Goal: Navigation & Orientation: Locate item on page

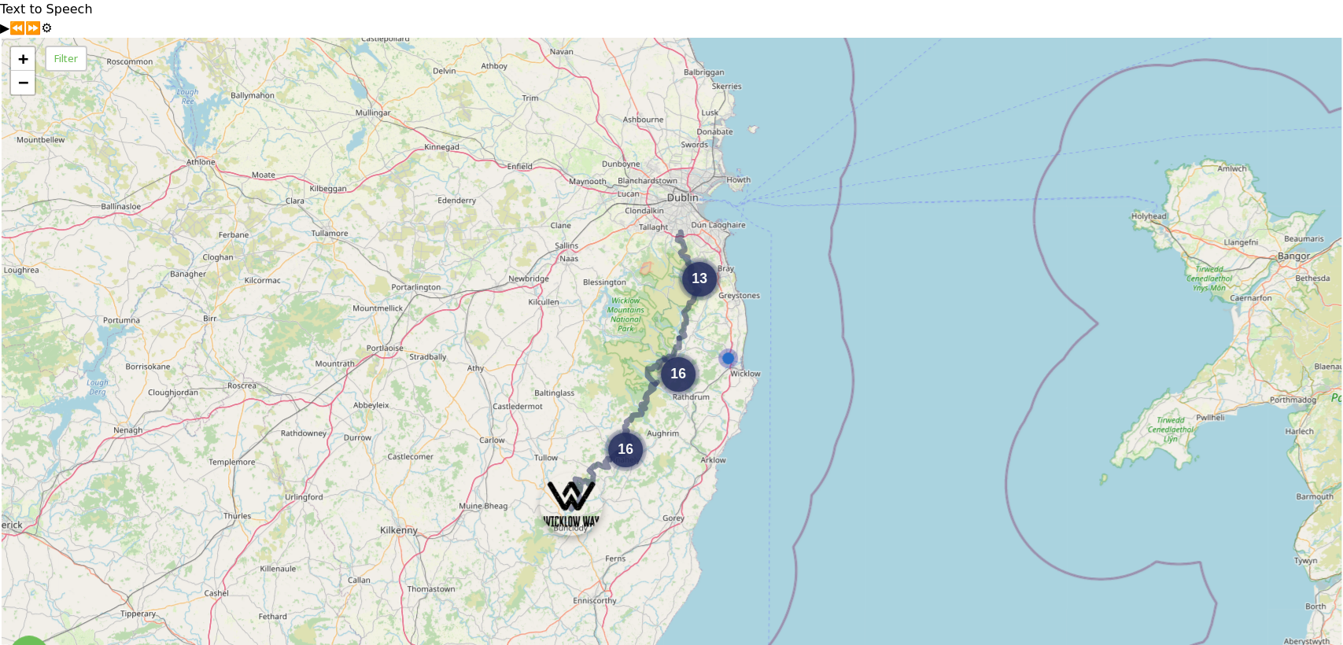
click at [572, 473] on img at bounding box center [571, 504] width 63 height 63
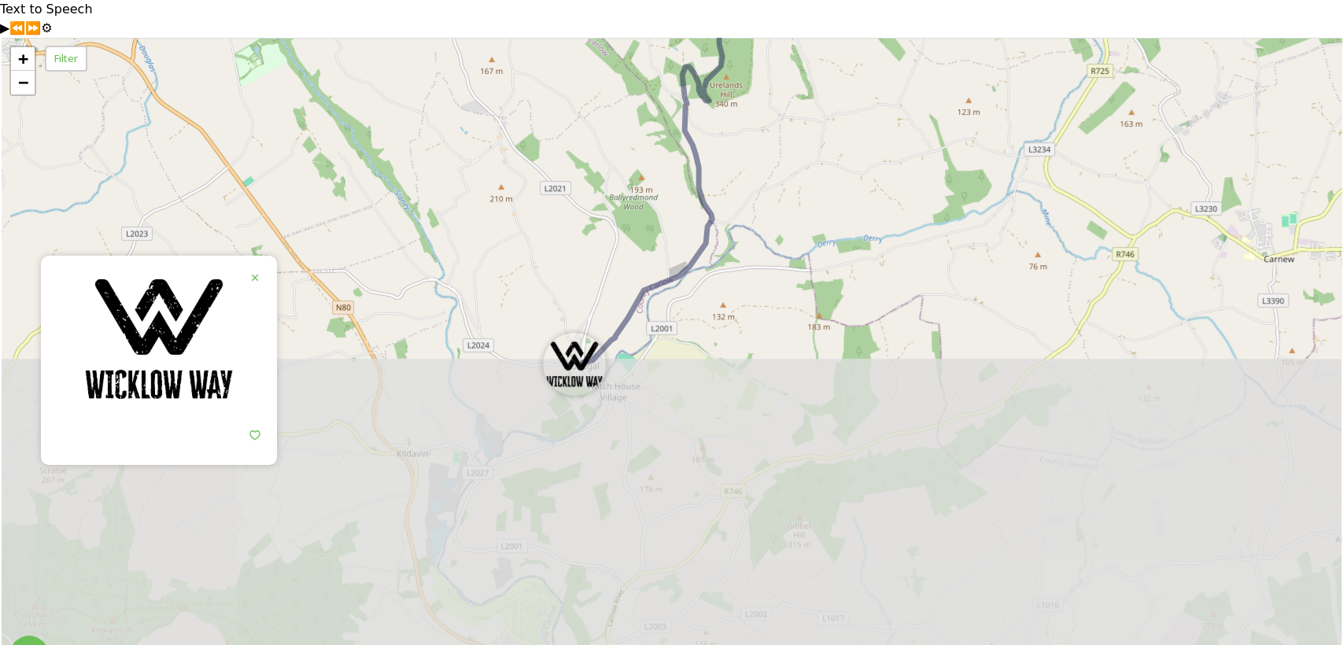
drag, startPoint x: 570, startPoint y: 523, endPoint x: 563, endPoint y: 144, distance: 379.3
click at [563, 144] on div "4 3 + − Leaflet | Map Courtesy of SnapSea © OpenStreetMap contributors" at bounding box center [672, 360] width 1340 height 645
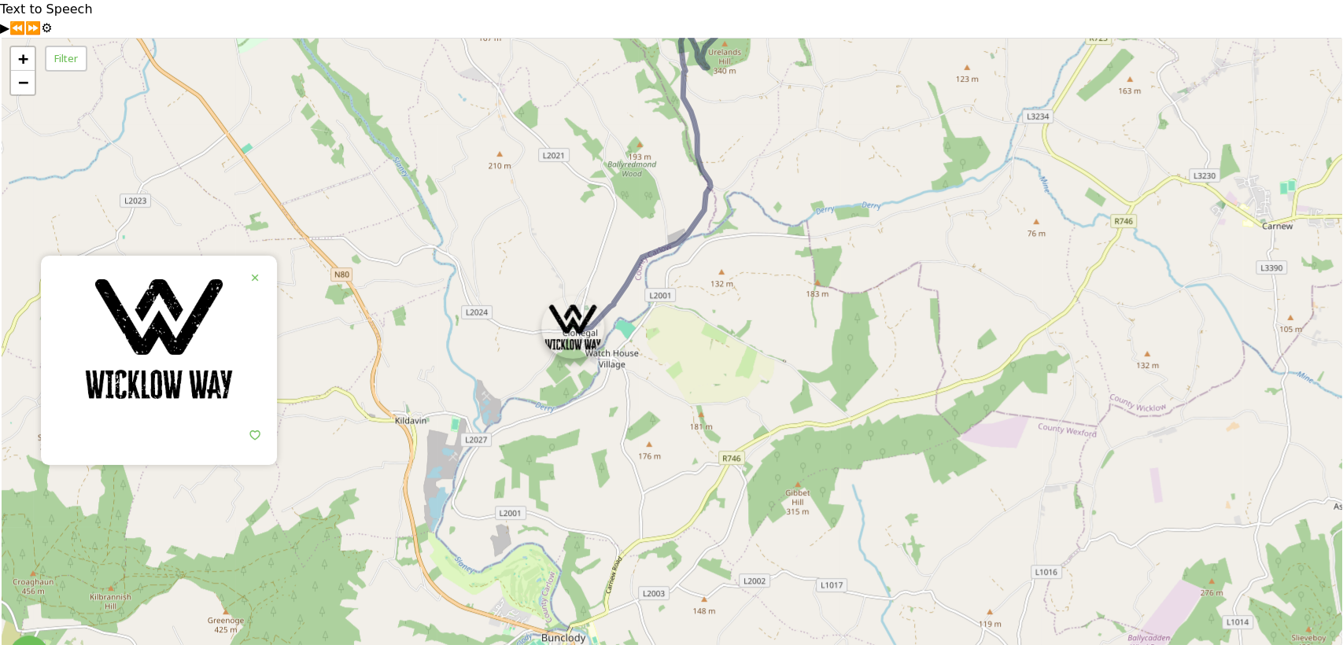
click at [571, 301] on img at bounding box center [572, 327] width 63 height 63
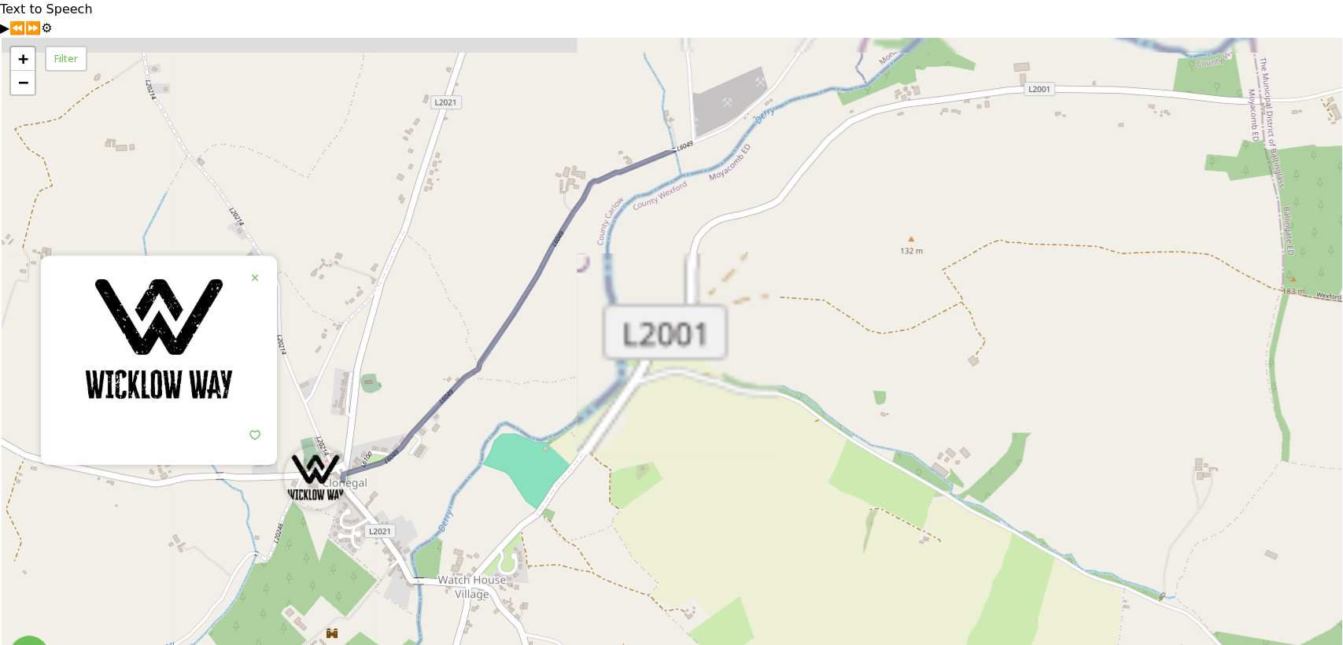
drag, startPoint x: 659, startPoint y: 263, endPoint x: 637, endPoint y: 571, distance: 309.2
click at [637, 571] on div "+ − Leaflet | Map Courtesy of SnapSea © OpenStreetMap contributors" at bounding box center [672, 360] width 1340 height 645
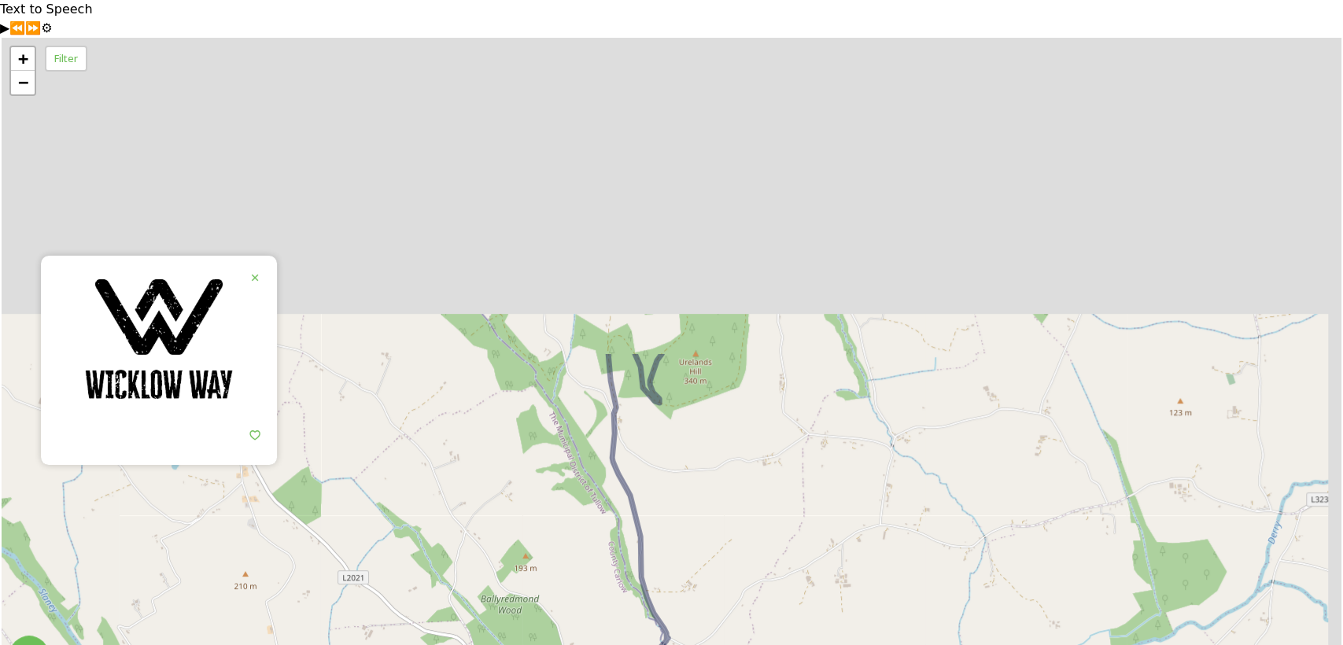
drag, startPoint x: 836, startPoint y: 297, endPoint x: 732, endPoint y: 678, distance: 394.9
click at [732, 644] on html "Text to Speech ▶ ⏪ ⏩ ⚙ Voice options Rate: 1 Pitch: 1 Voice: 🇬🇧 Microsoft [PERS…" at bounding box center [671, 341] width 1343 height 683
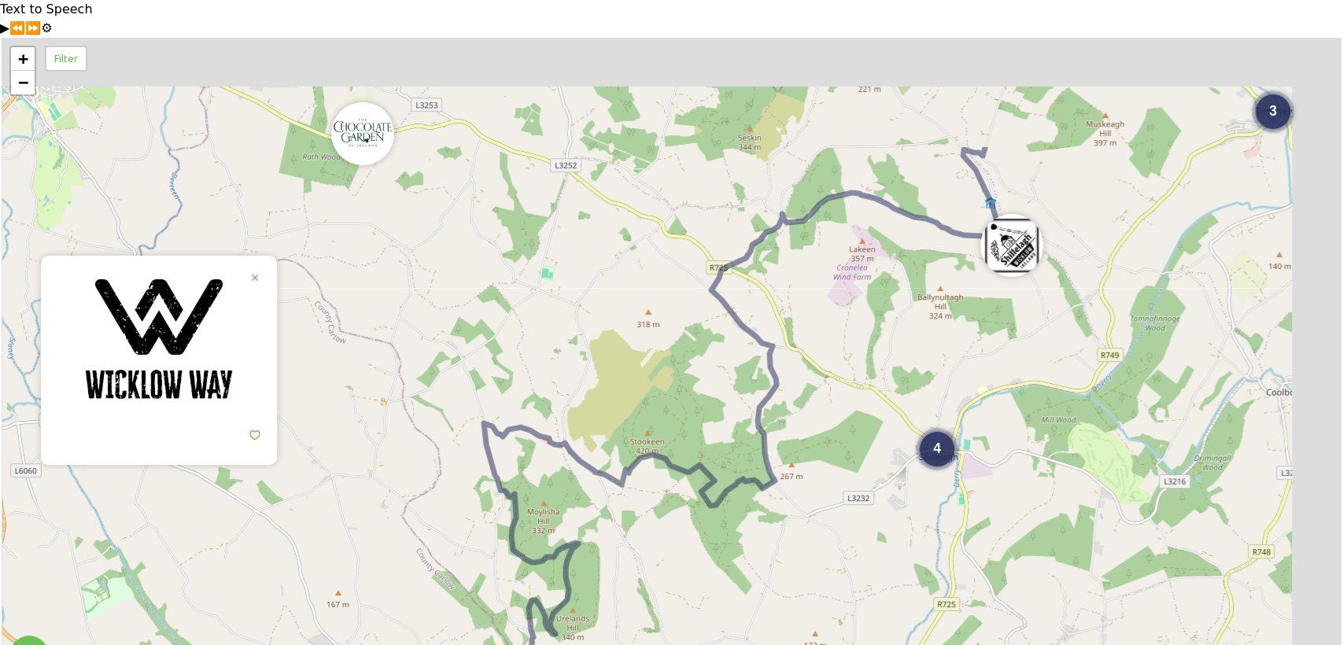
drag, startPoint x: 1024, startPoint y: 367, endPoint x: 798, endPoint y: 662, distance: 372.6
click at [798, 644] on html "Text to Speech ▶ ⏪ ⏩ ⚙ Voice options Rate: 1 Pitch: 1 Voice: 🇬🇧 Microsoft [PERS…" at bounding box center [671, 341] width 1343 height 683
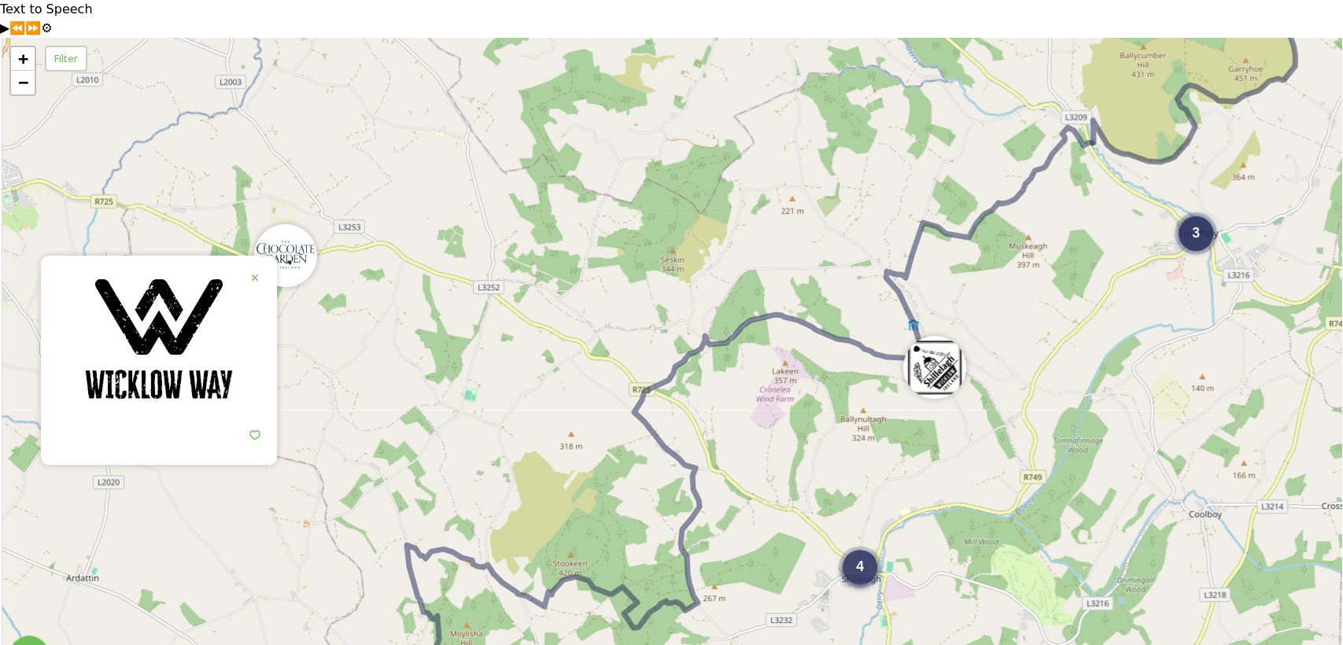
click at [873, 550] on div "4" at bounding box center [860, 567] width 35 height 35
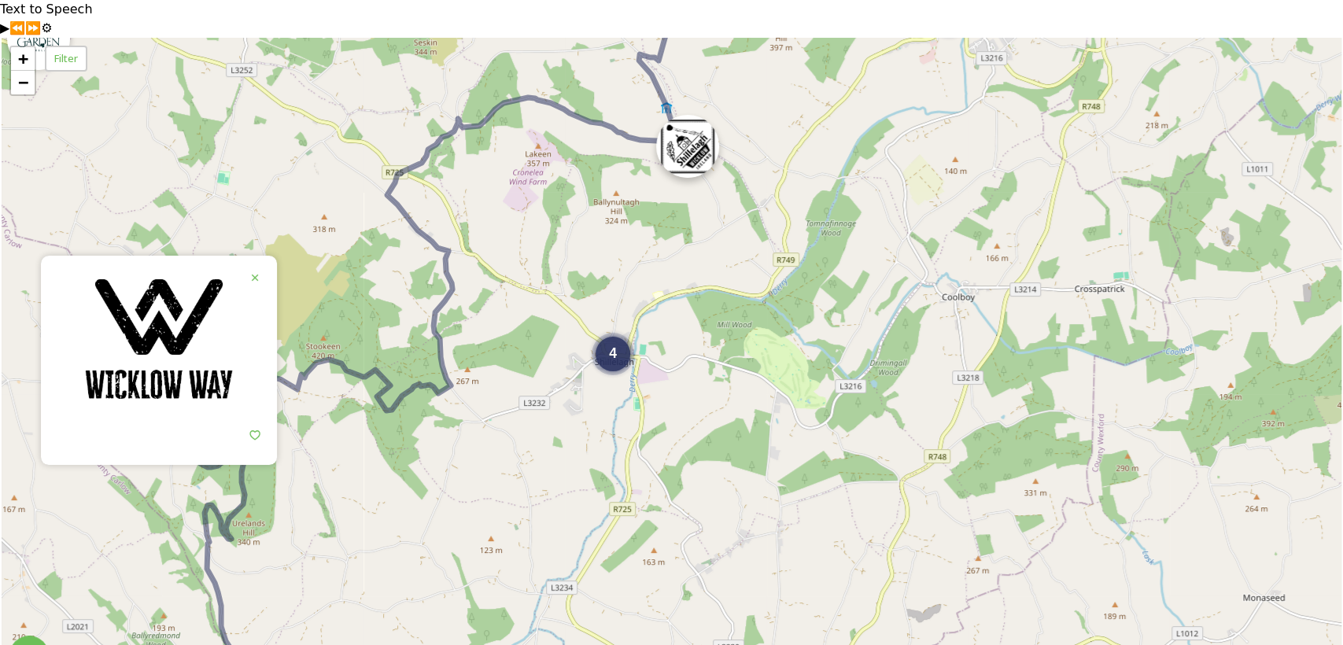
click at [689, 124] on img at bounding box center [687, 146] width 63 height 63
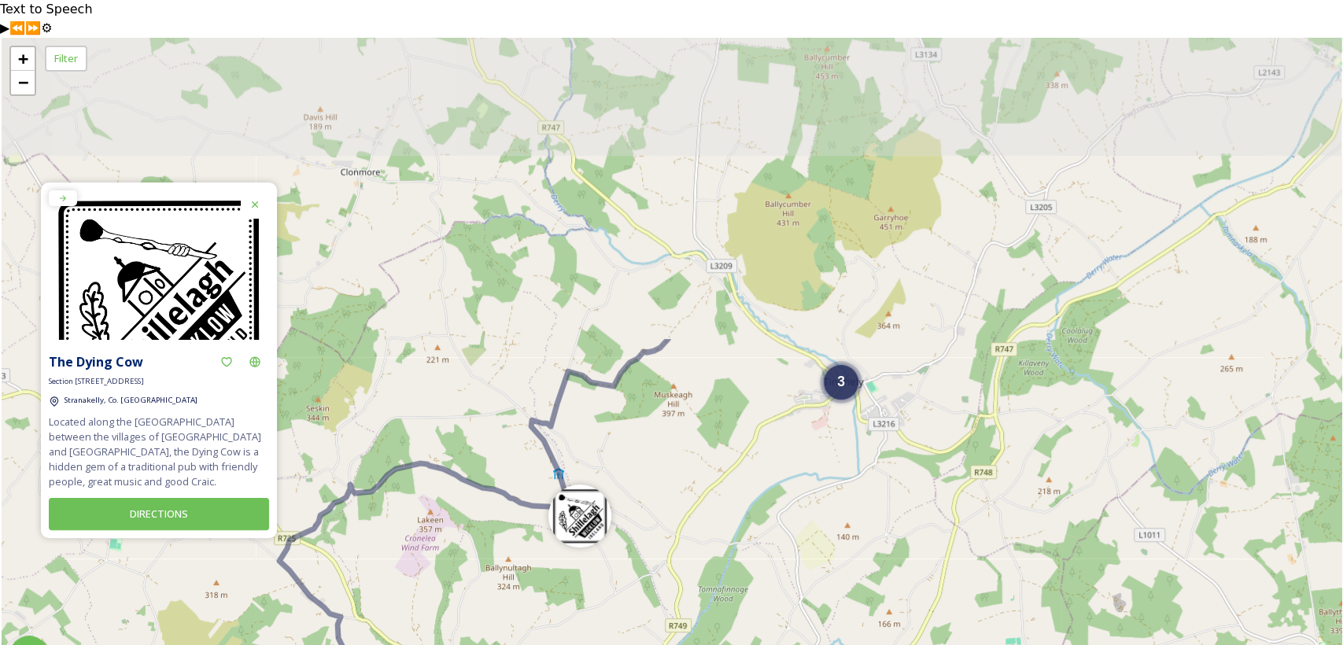
drag, startPoint x: 592, startPoint y: 222, endPoint x: 478, endPoint y: 608, distance: 402.8
click at [478, 608] on div "3 4 + − Leaflet | Map Courtesy of SnapSea © OpenStreetMap contributors" at bounding box center [672, 360] width 1340 height 645
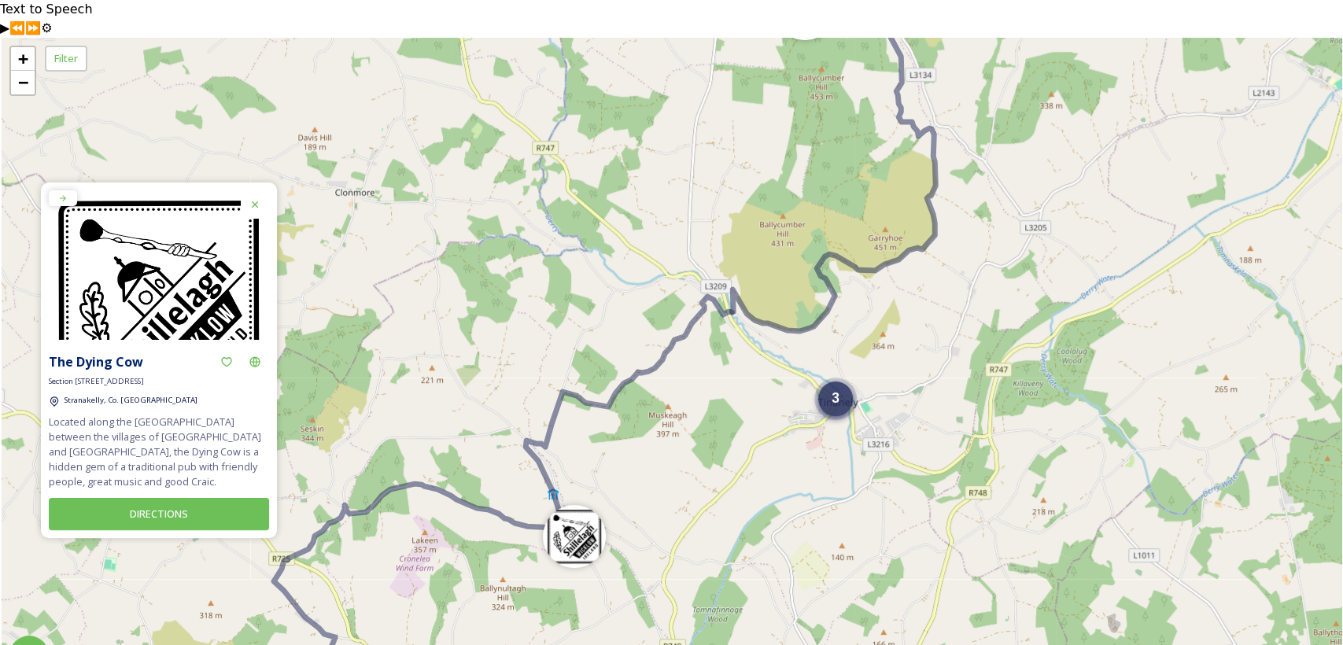
click at [833, 390] on span "3" at bounding box center [836, 398] width 8 height 16
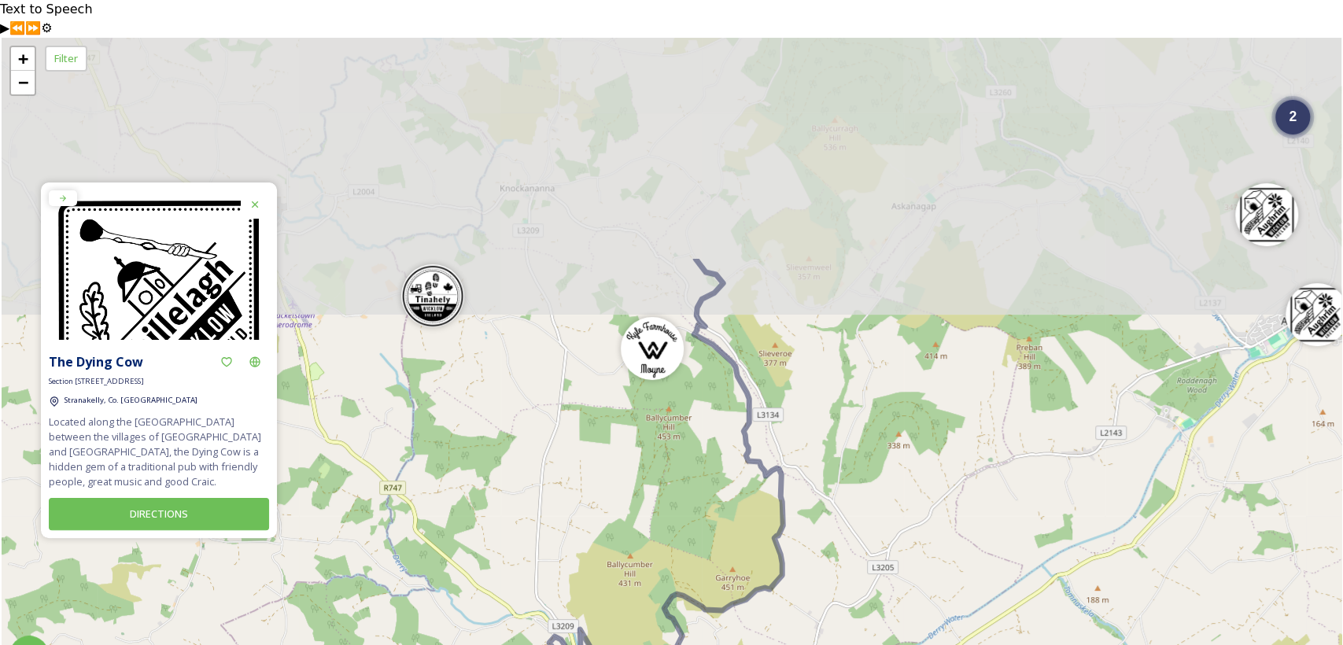
drag, startPoint x: 842, startPoint y: 330, endPoint x: 807, endPoint y: 637, distance: 308.8
click at [807, 637] on div "4 2 4 3 + − Leaflet | Map Courtesy of SnapSea © OpenStreetMap contributors" at bounding box center [672, 360] width 1340 height 645
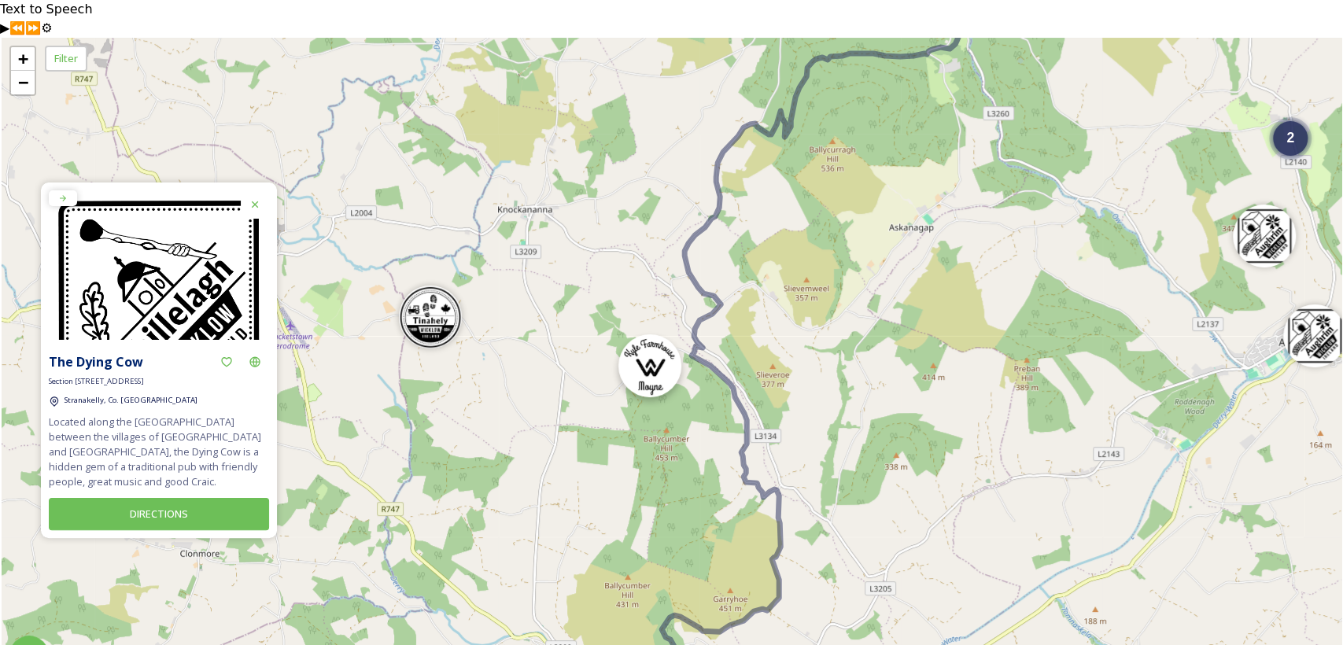
click at [651, 334] on img at bounding box center [649, 365] width 63 height 63
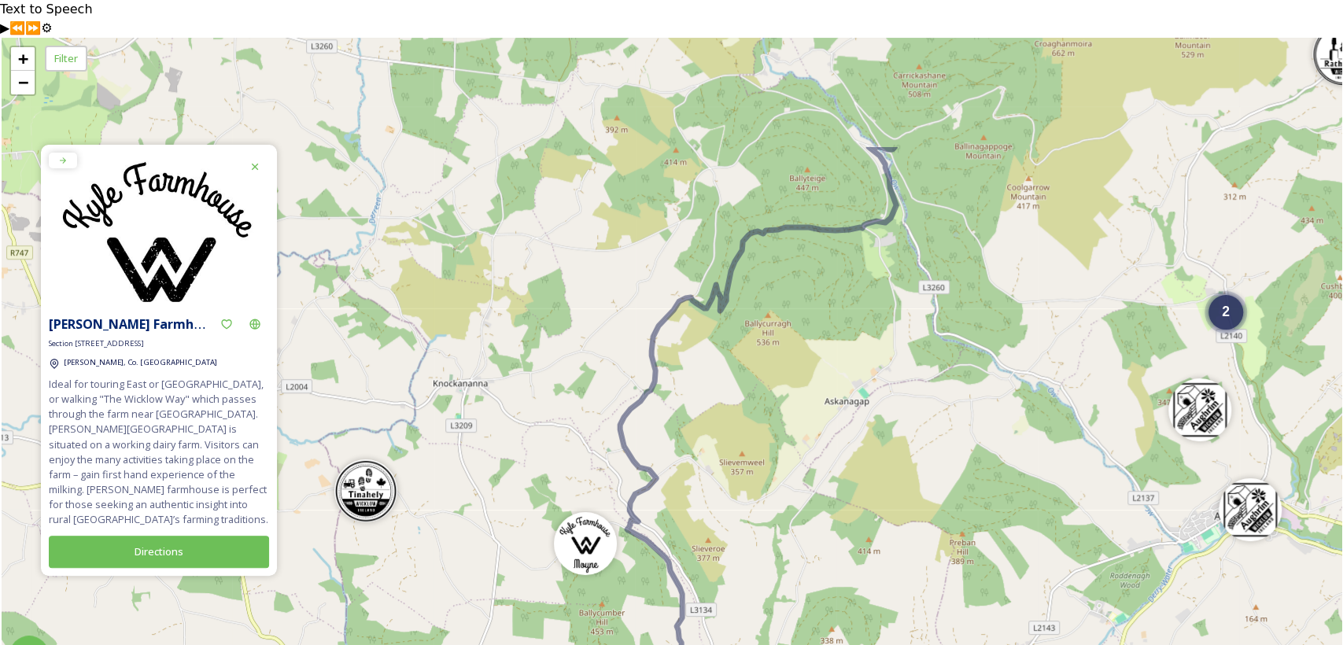
drag, startPoint x: 1003, startPoint y: 218, endPoint x: 939, endPoint y: 392, distance: 185.5
click at [939, 392] on div "3 2 4 4 + − Leaflet | Map Courtesy of SnapSea © OpenStreetMap contributors" at bounding box center [672, 360] width 1340 height 645
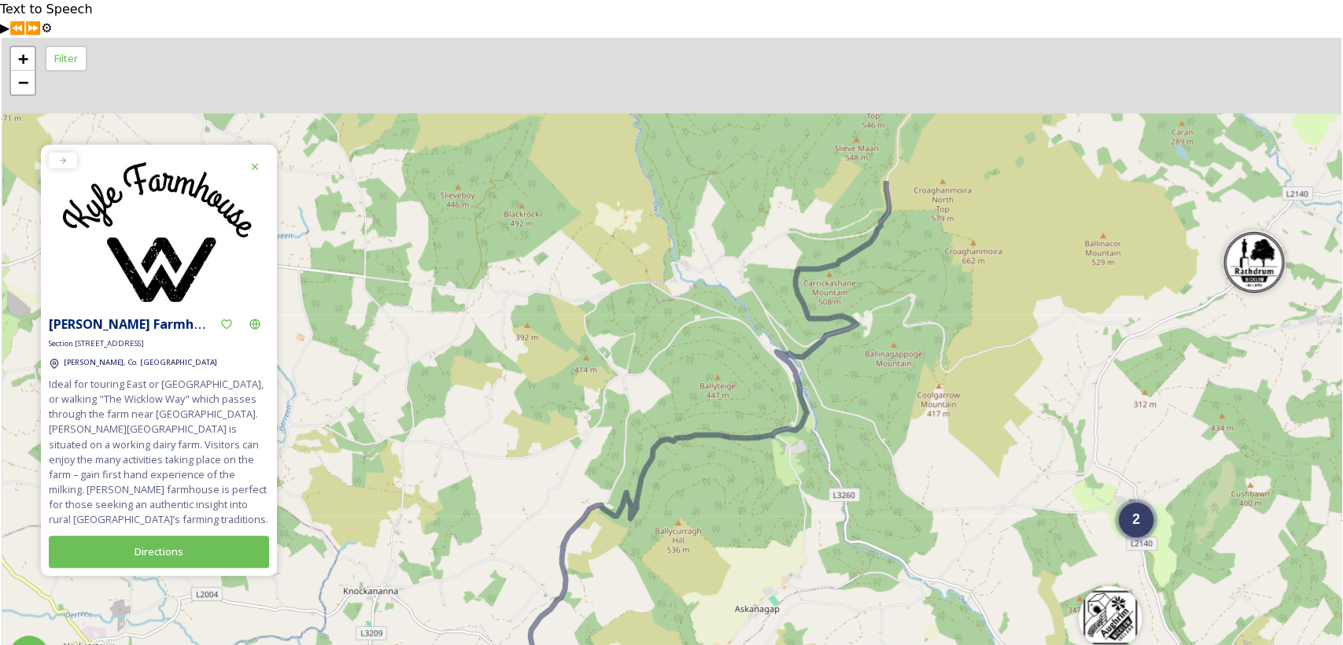
drag, startPoint x: 943, startPoint y: 249, endPoint x: 845, endPoint y: 469, distance: 240.9
click at [845, 469] on div "3 2 4 4 + − Leaflet | Map Courtesy of SnapSea © OpenStreetMap contributors" at bounding box center [672, 360] width 1340 height 645
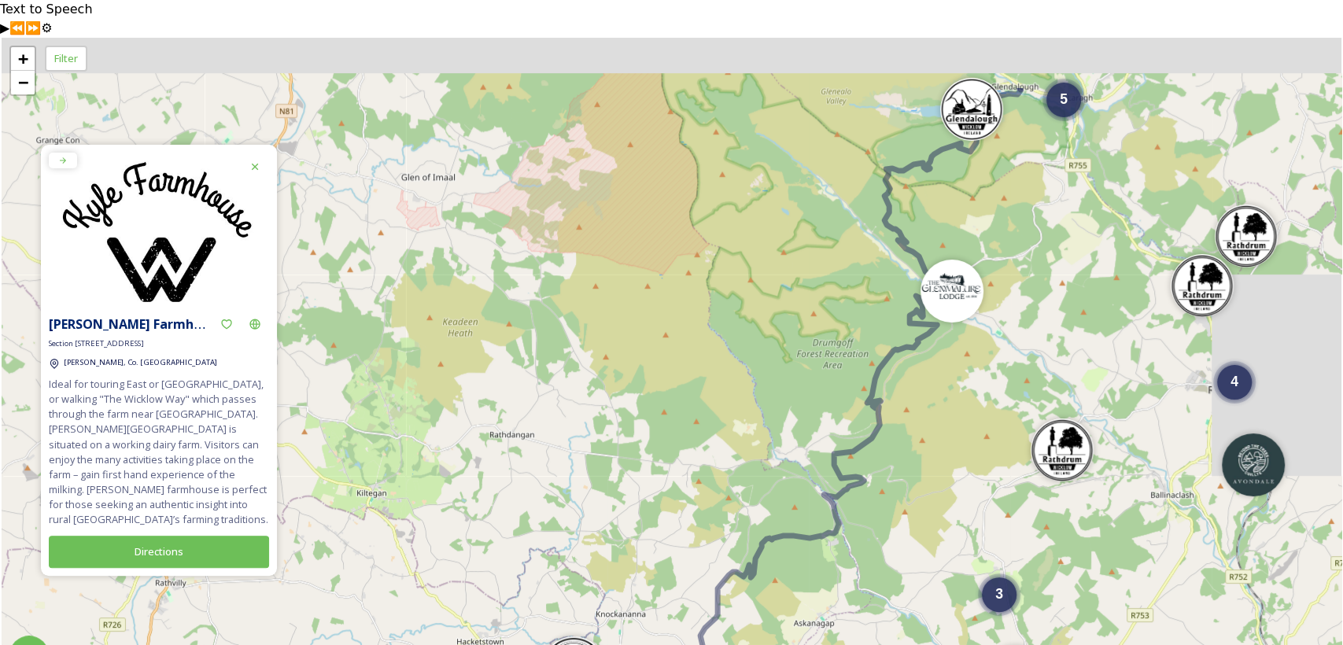
drag, startPoint x: 961, startPoint y: 208, endPoint x: 925, endPoint y: 407, distance: 201.4
click at [925, 407] on div "4 5 3 4 3 + − Leaflet | Map Courtesy of SnapSea © OpenStreetMap contributors" at bounding box center [672, 360] width 1340 height 645
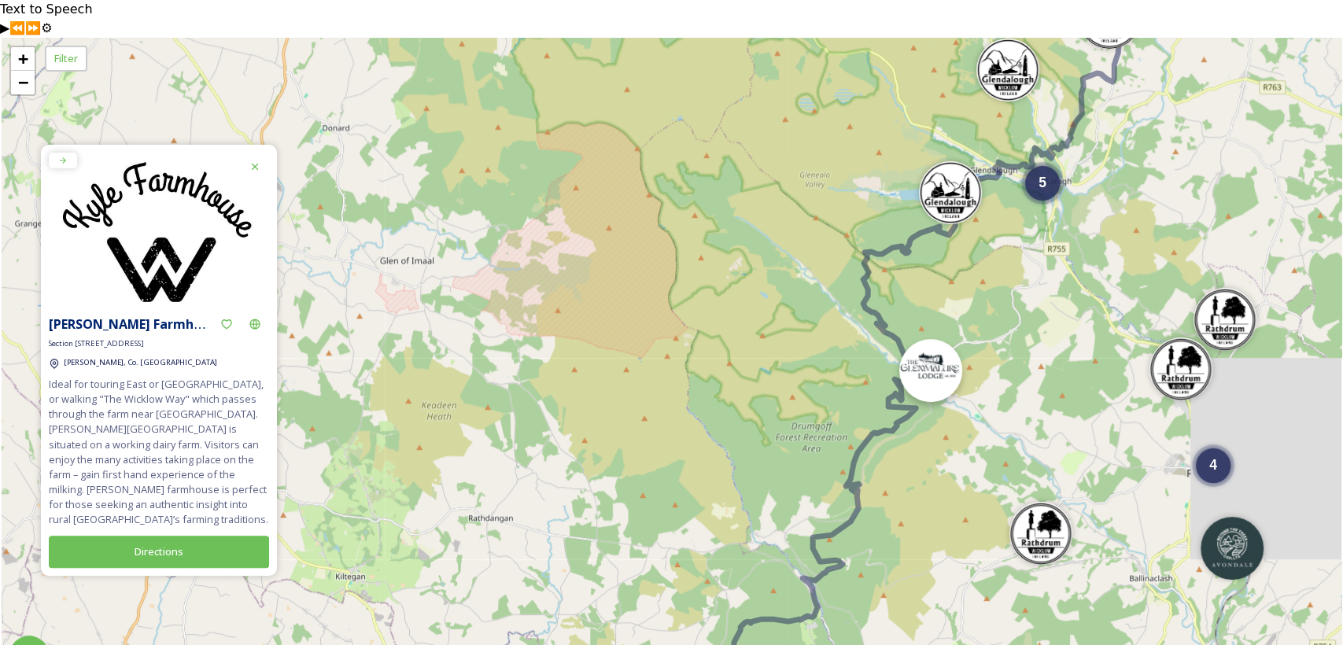
click at [925, 339] on img at bounding box center [930, 370] width 63 height 63
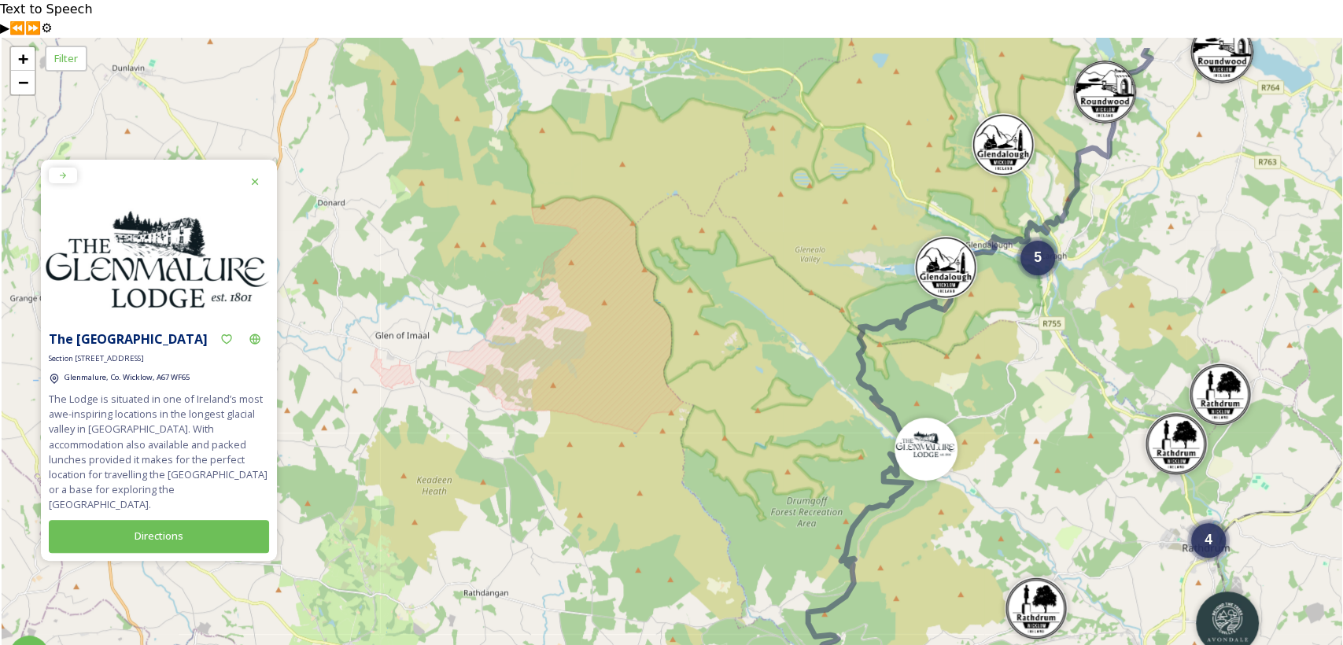
drag, startPoint x: 1024, startPoint y: 197, endPoint x: 999, endPoint y: 374, distance: 177.9
click at [999, 374] on div "3 3 5 7 4 4 + − Leaflet | Map Courtesy of SnapSea © OpenStreetMap contributors" at bounding box center [672, 360] width 1340 height 645
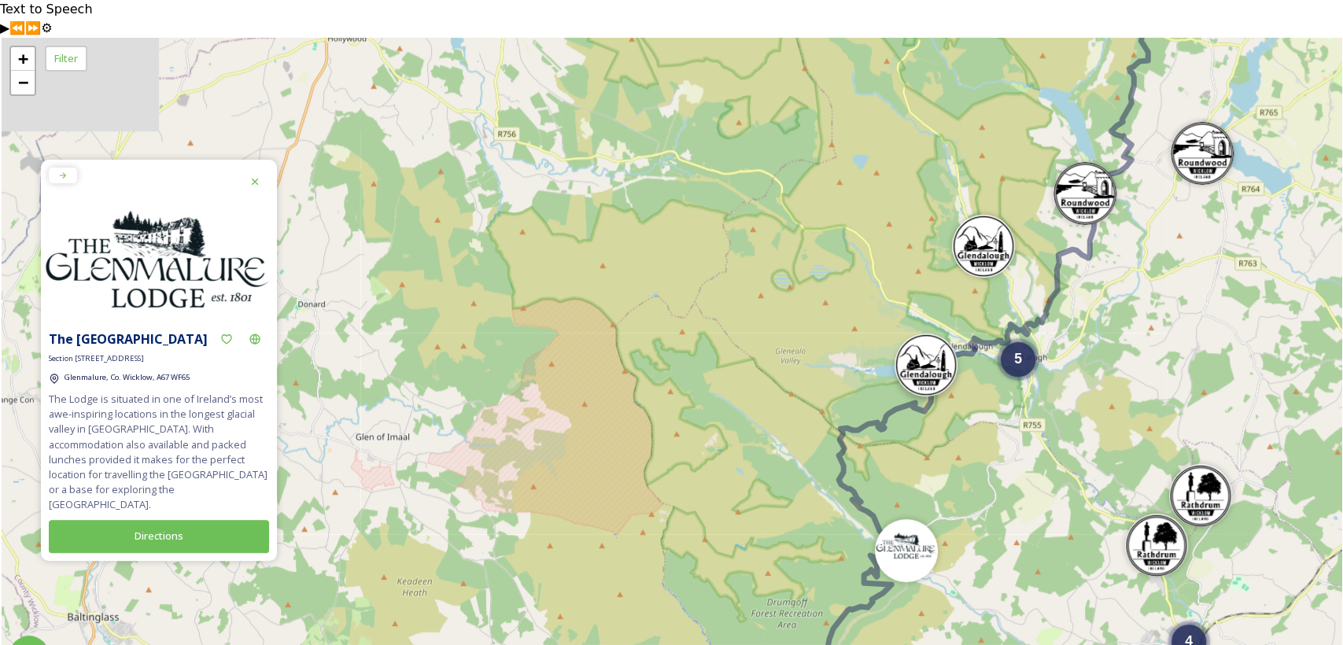
click at [907, 336] on img at bounding box center [926, 365] width 63 height 63
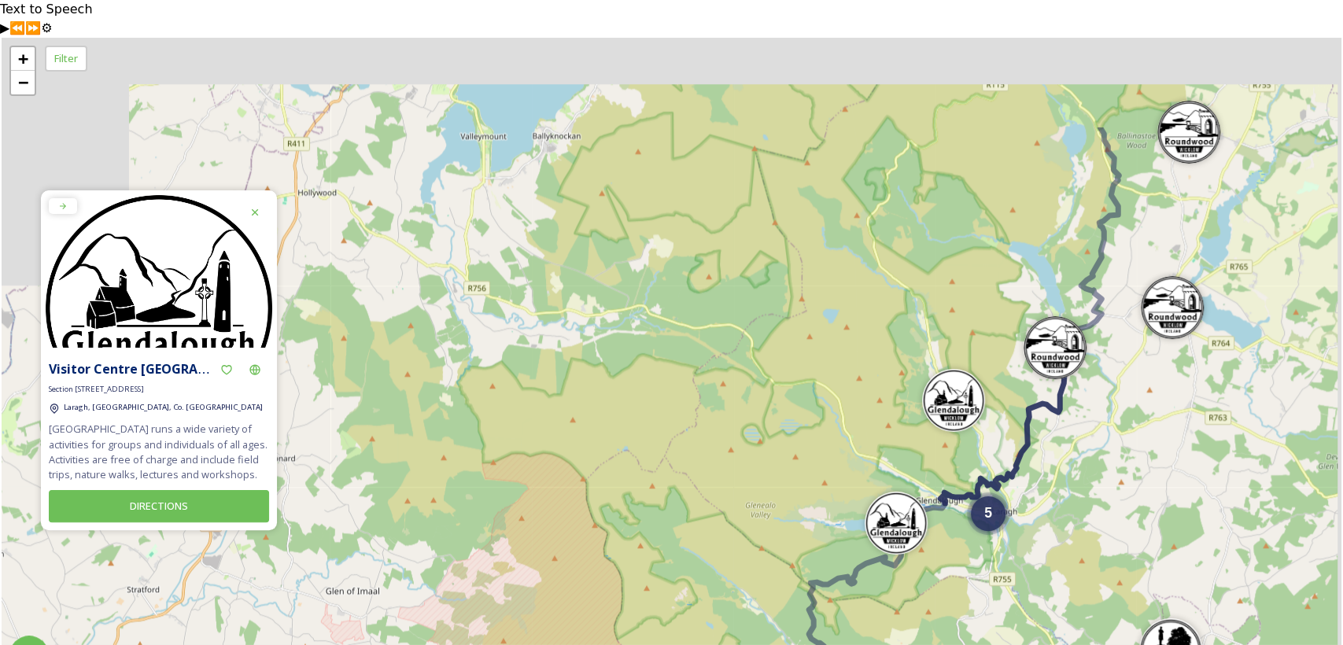
drag, startPoint x: 1090, startPoint y: 206, endPoint x: 1056, endPoint y: 372, distance: 169.4
click at [1056, 372] on icon at bounding box center [1002, 420] width 124 height 165
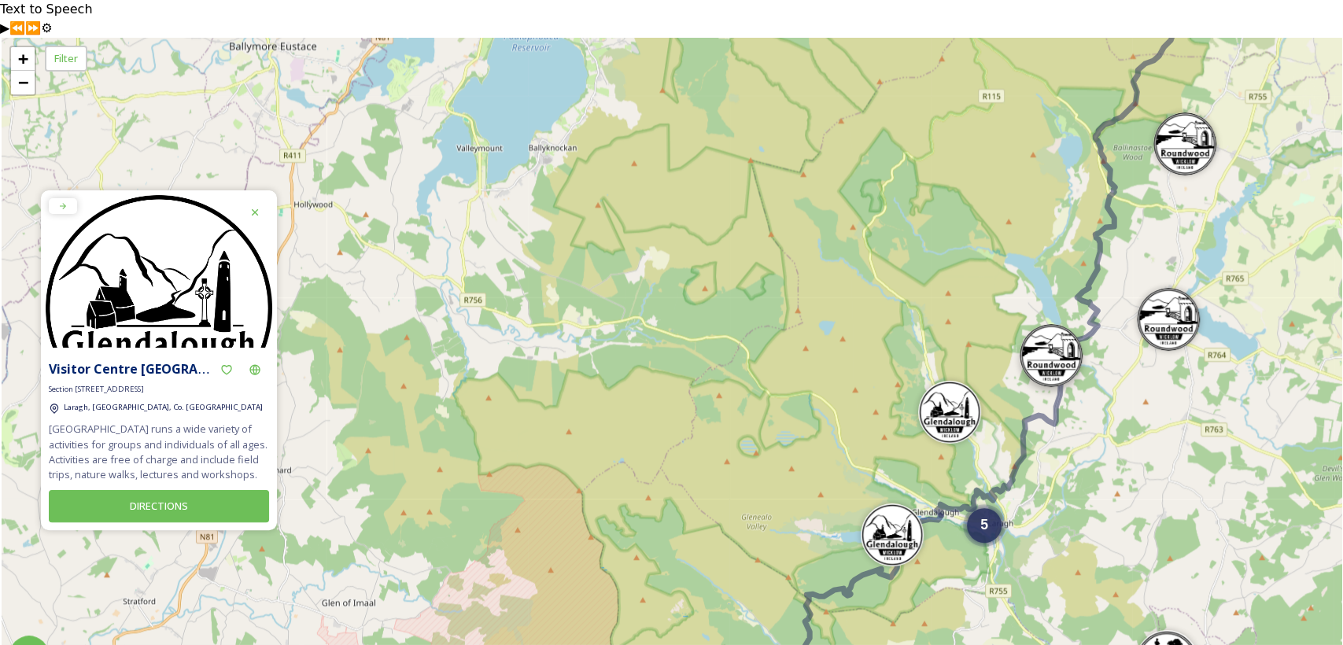
click at [1045, 324] on img at bounding box center [1051, 355] width 63 height 63
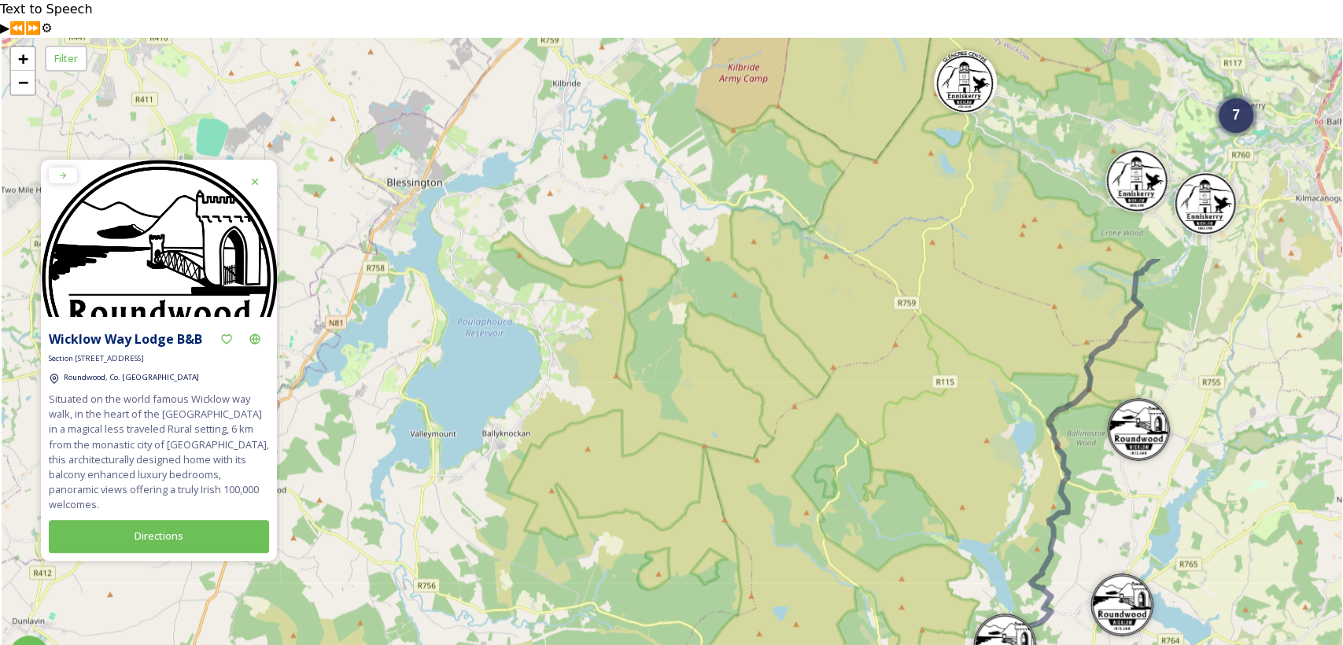
drag, startPoint x: 1105, startPoint y: 211, endPoint x: 1058, endPoint y: 483, distance: 276.2
click at [1058, 495] on div "3 3 5 7 4 + − Leaflet | Map Courtesy of SnapSea © OpenStreetMap contributors" at bounding box center [672, 360] width 1340 height 645
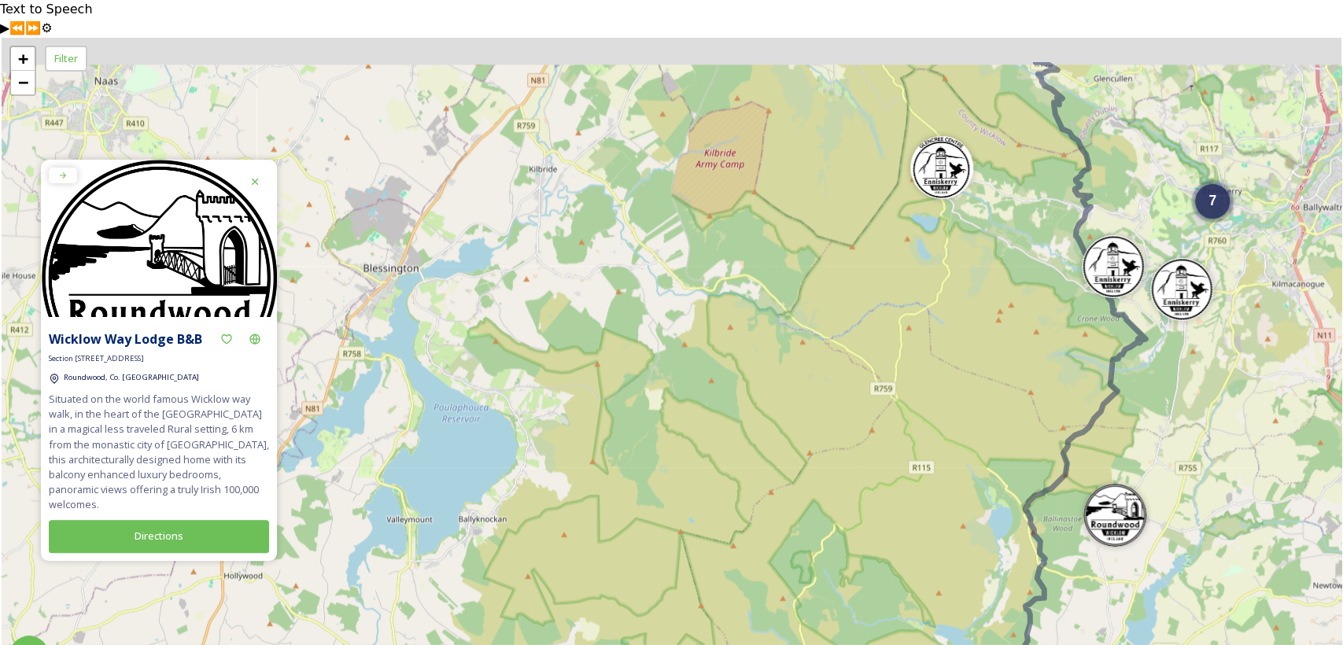
drag, startPoint x: 1104, startPoint y: 275, endPoint x: 1065, endPoint y: 415, distance: 145.5
click at [1065, 415] on div "3 5 7 4 + − Leaflet | Map Courtesy of SnapSea © OpenStreetMap contributors" at bounding box center [672, 360] width 1340 height 645
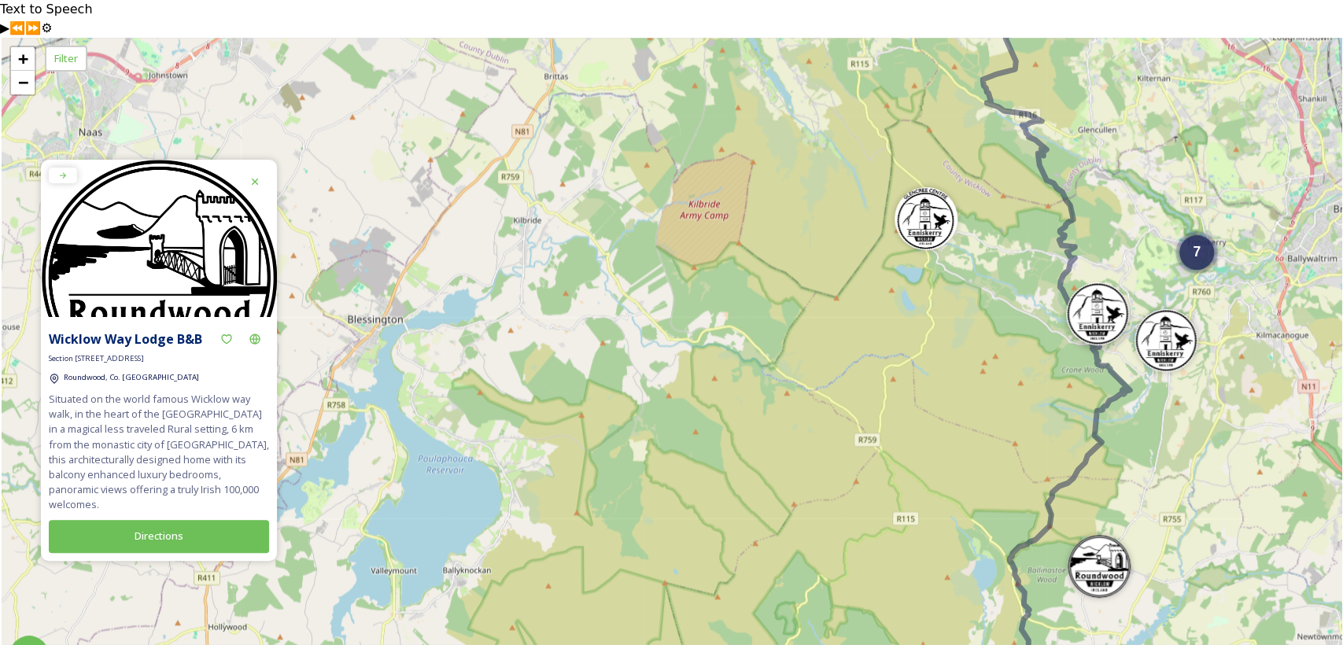
click at [1097, 282] on img at bounding box center [1097, 313] width 63 height 63
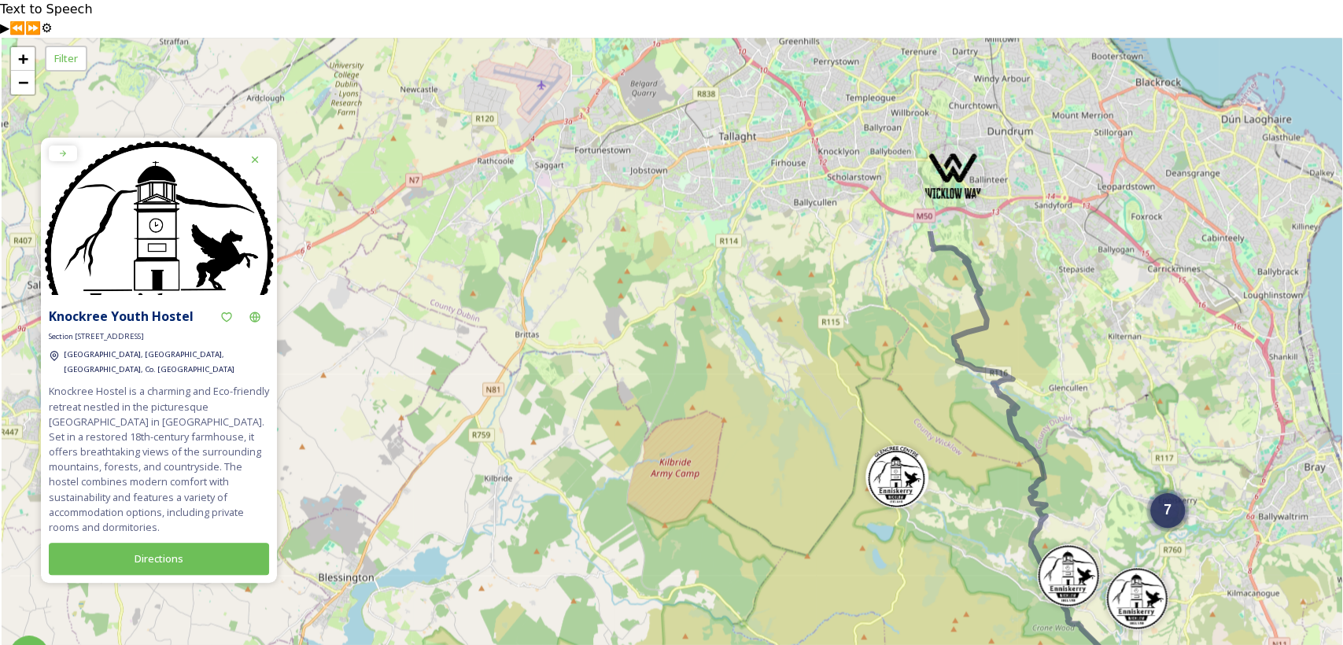
drag, startPoint x: 1046, startPoint y: 280, endPoint x: 1016, endPoint y: 538, distance: 259.8
click at [1016, 538] on div "5 7 4 + − Leaflet | Map Courtesy of SnapSea © OpenStreetMap contributors" at bounding box center [672, 360] width 1340 height 645
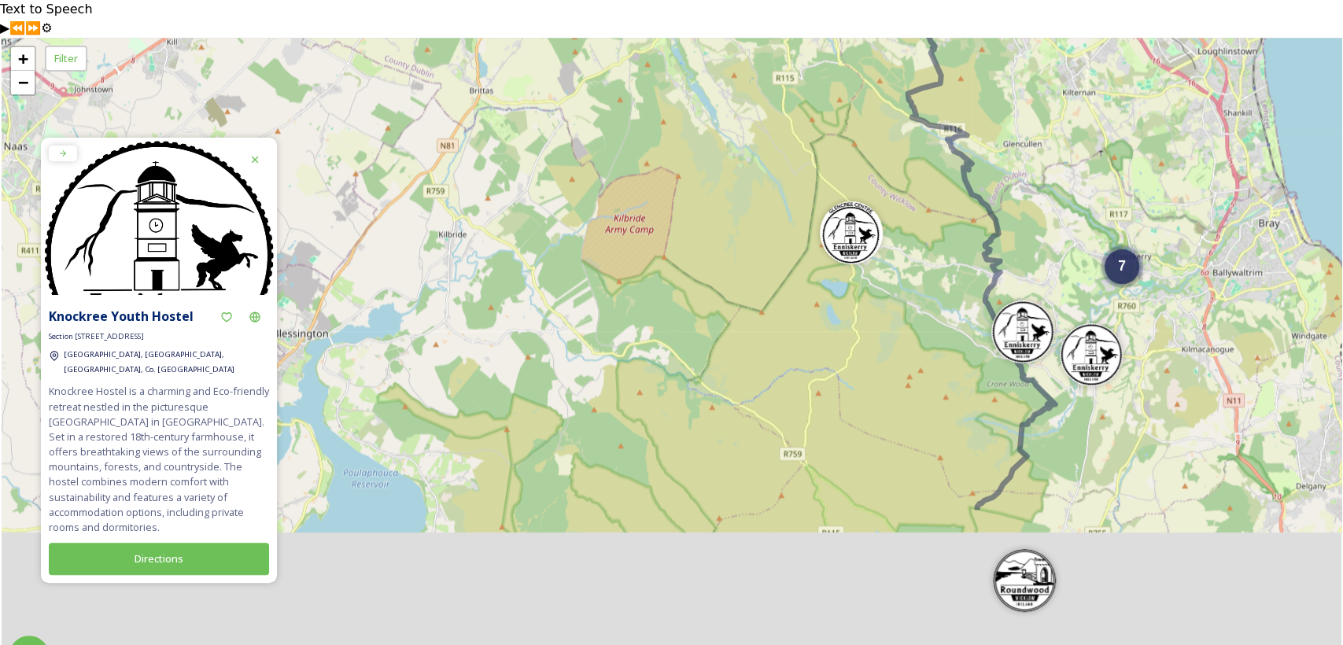
drag, startPoint x: 991, startPoint y: 563, endPoint x: 913, endPoint y: 107, distance: 462.3
click at [913, 107] on div "7 5 + − Leaflet | Map Courtesy of SnapSea © OpenStreetMap contributors" at bounding box center [672, 360] width 1340 height 645
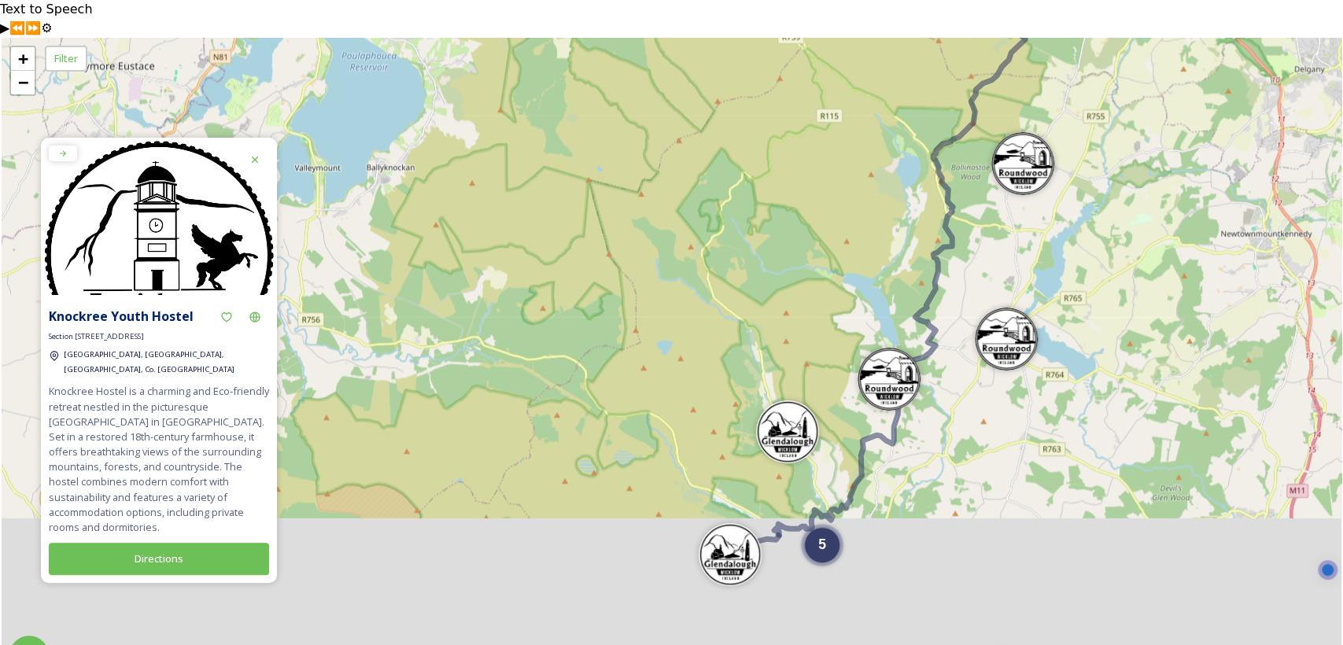
drag, startPoint x: 913, startPoint y: 388, endPoint x: 929, endPoint y: 206, distance: 182.5
click at [929, 206] on div "7 5 4 3 + − Leaflet | Map Courtesy of SnapSea © OpenStreetMap contributors" at bounding box center [672, 360] width 1340 height 645
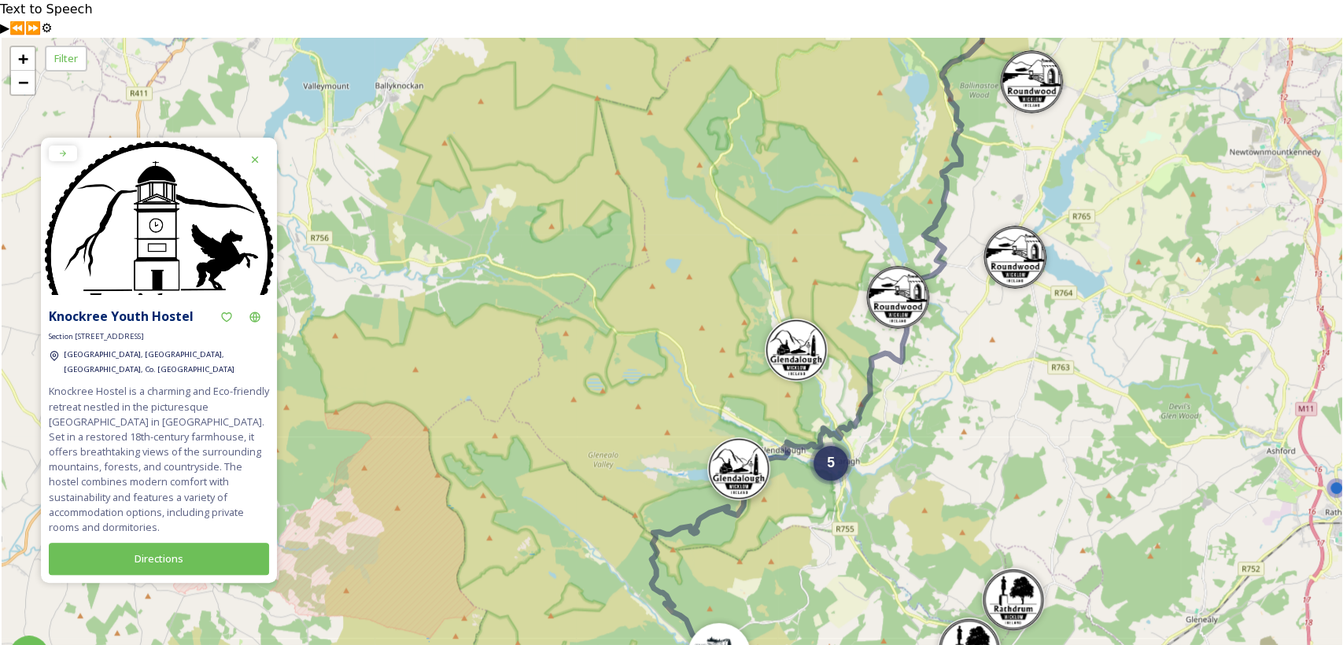
click at [738, 437] on img at bounding box center [738, 468] width 63 height 63
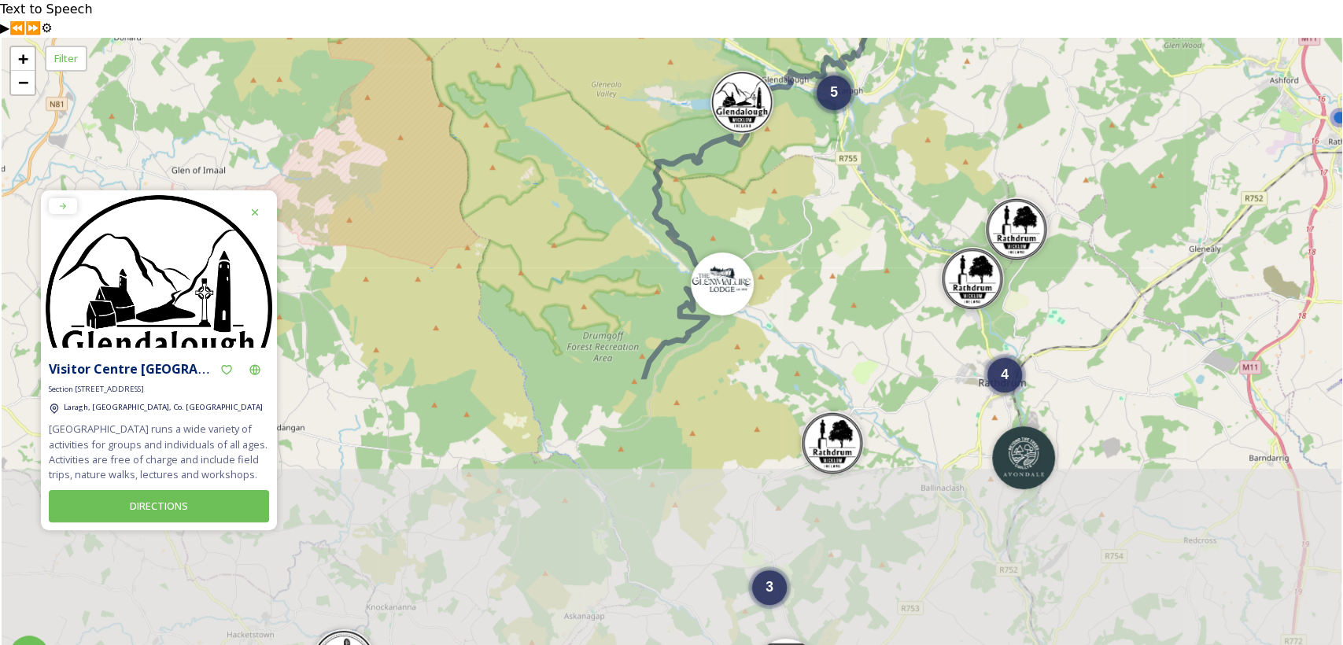
drag, startPoint x: 607, startPoint y: 515, endPoint x: 611, endPoint y: 136, distance: 378.5
click at [611, 138] on div "7 4 5 3 3 + − Leaflet | Map Courtesy of SnapSea © OpenStreetMap contributors" at bounding box center [672, 360] width 1340 height 645
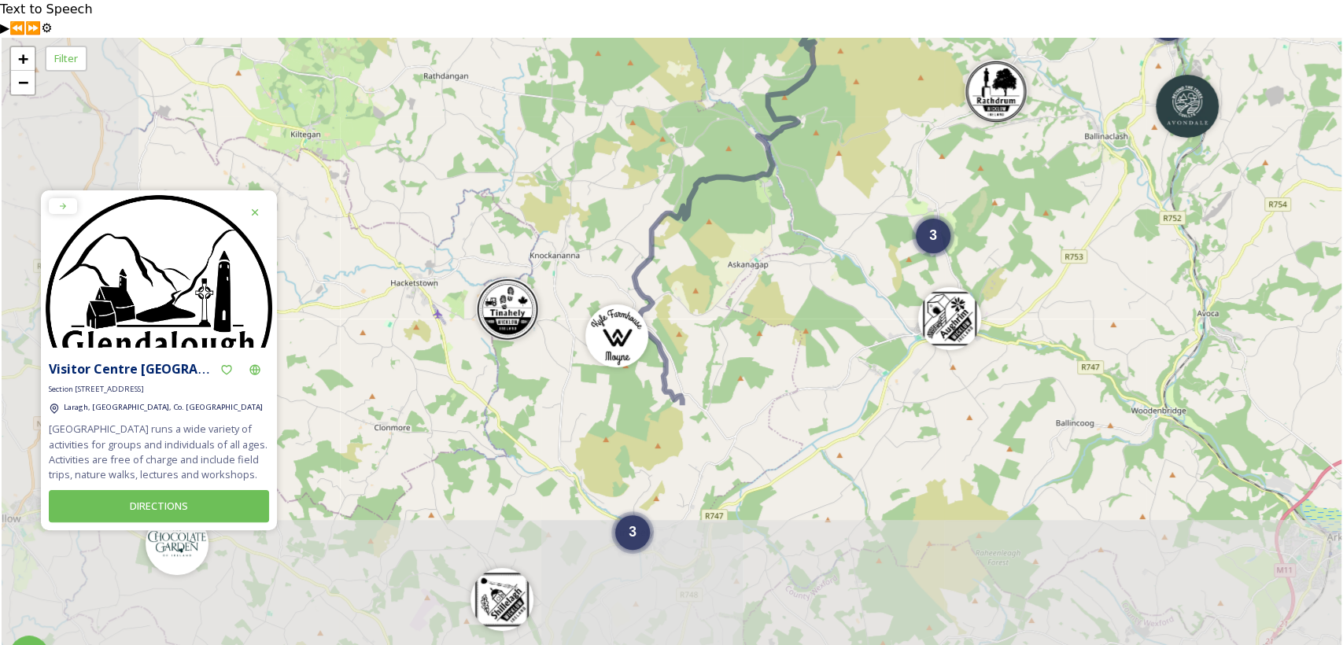
drag, startPoint x: 459, startPoint y: 480, endPoint x: 624, endPoint y: 135, distance: 381.8
click at [624, 135] on div "4 5 3 3 7 4 + − Leaflet | Map Courtesy of SnapSea © OpenStreetMap contributors" at bounding box center [672, 360] width 1340 height 645
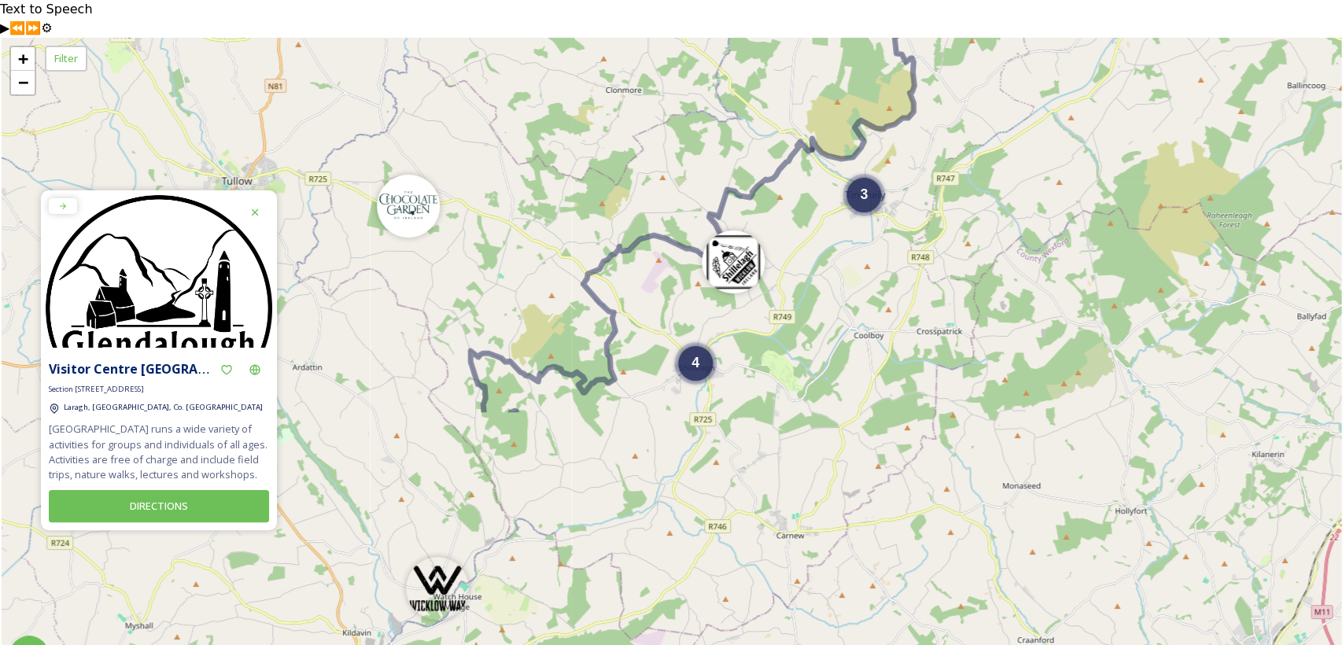
drag, startPoint x: 562, startPoint y: 548, endPoint x: 792, endPoint y: 213, distance: 406.8
click at [792, 213] on div "4 5 3 3 4 + − Leaflet | Map Courtesy of SnapSea © OpenStreetMap contributors" at bounding box center [672, 360] width 1340 height 645
click at [703, 342] on div "4" at bounding box center [695, 359] width 35 height 35
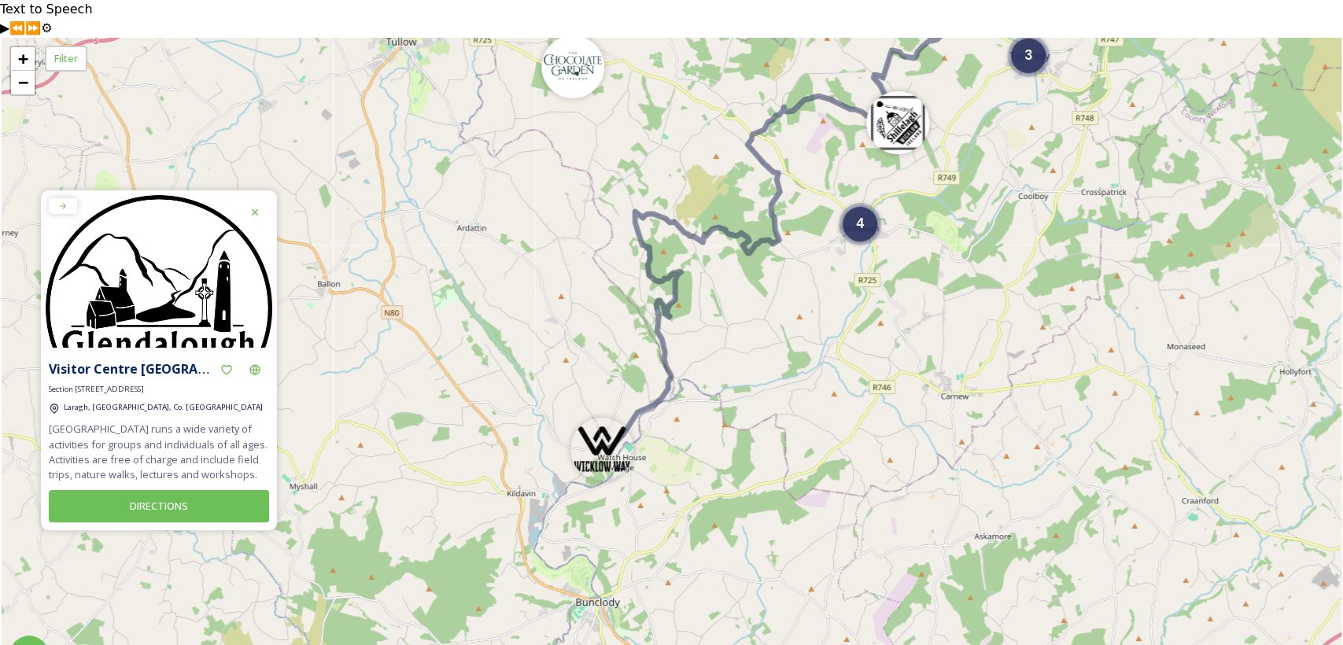
drag, startPoint x: 406, startPoint y: 227, endPoint x: 777, endPoint y: 220, distance: 371.4
click at [777, 221] on div "4 3 4 3 + − Leaflet | Map Courtesy of SnapSea © OpenStreetMap contributors" at bounding box center [672, 360] width 1340 height 645
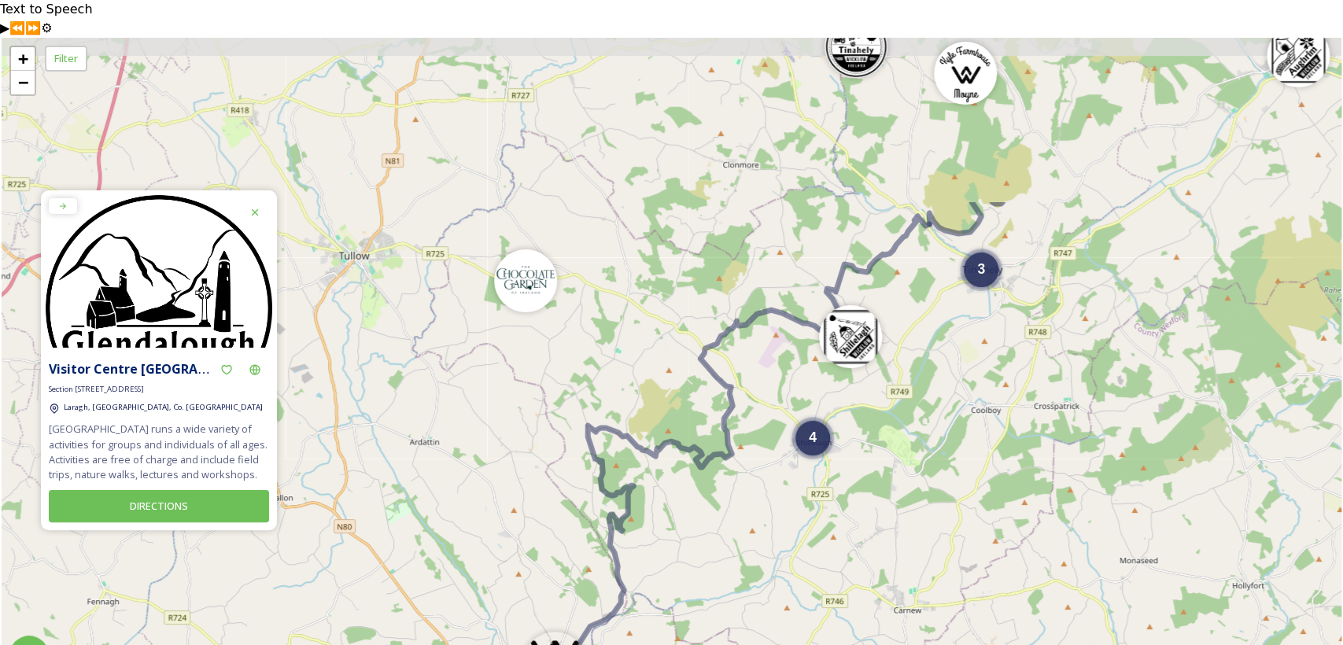
drag, startPoint x: 843, startPoint y: 224, endPoint x: 784, endPoint y: 455, distance: 238.0
click at [784, 455] on div "4 3 4 3 + − Leaflet | Map Courtesy of SnapSea © OpenStreetMap contributors" at bounding box center [672, 360] width 1340 height 645
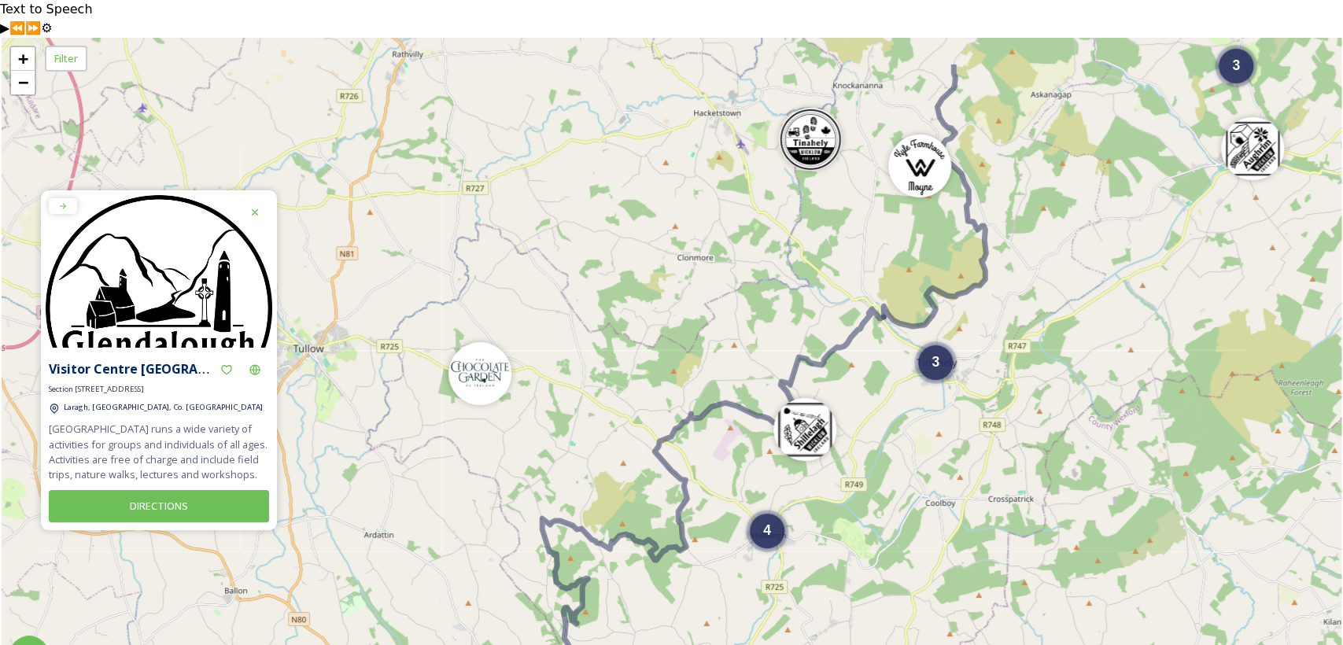
drag, startPoint x: 944, startPoint y: 271, endPoint x: 899, endPoint y: 362, distance: 102.0
click at [899, 362] on div "4 3 4 3 5 + − Leaflet | Map Courtesy of SnapSea © OpenStreetMap contributors" at bounding box center [672, 360] width 1340 height 645
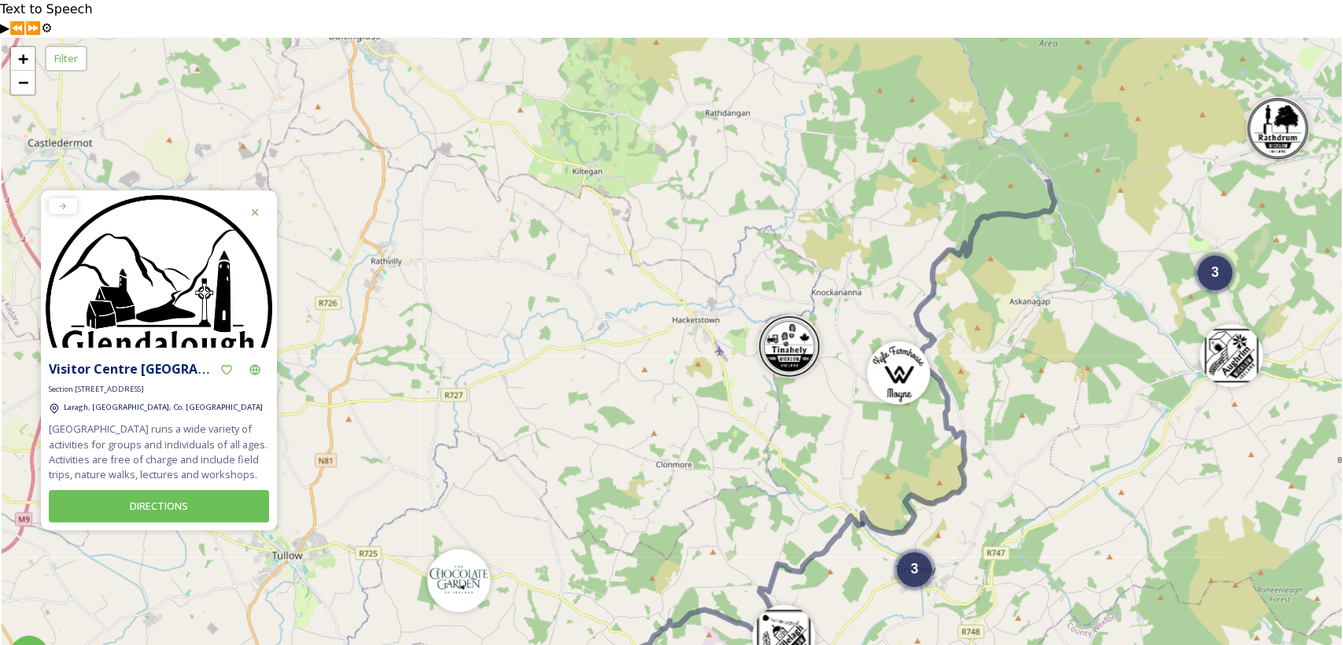
drag, startPoint x: 1041, startPoint y: 184, endPoint x: 1020, endPoint y: 393, distance: 209.6
click at [1020, 393] on div "4 3 4 3 5 + − Leaflet | Map Courtesy of SnapSea © OpenStreetMap contributors" at bounding box center [672, 360] width 1340 height 645
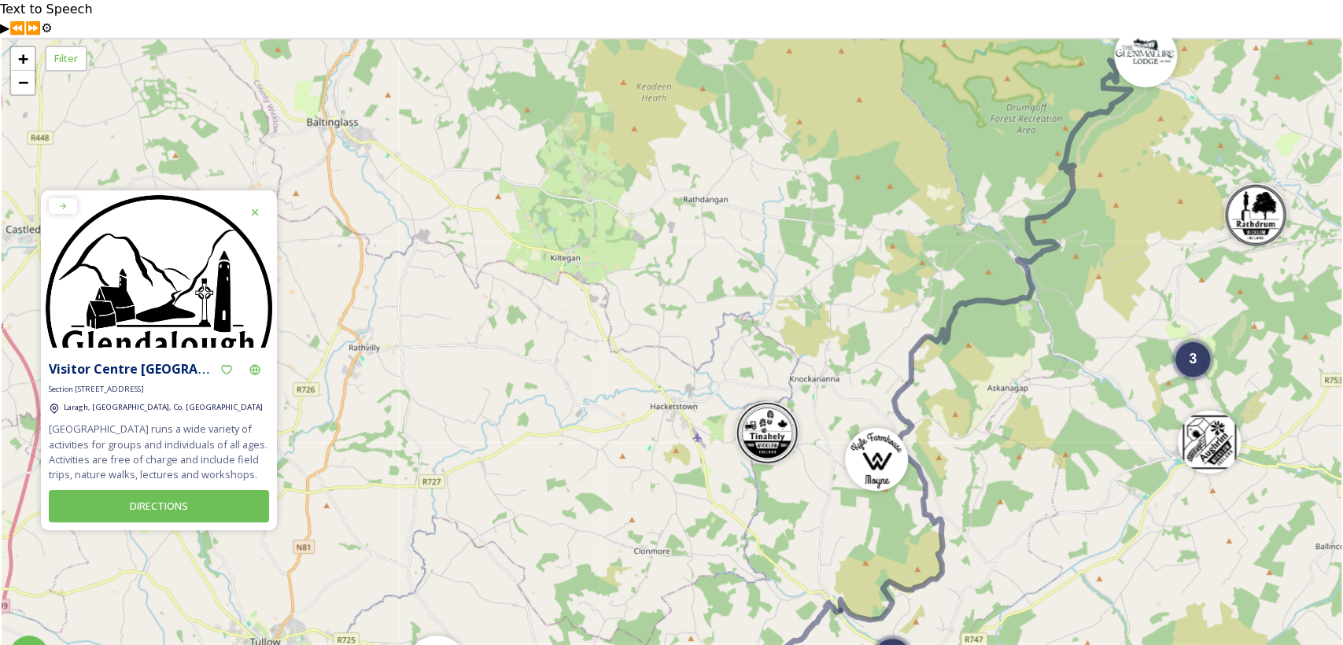
drag, startPoint x: 1011, startPoint y: 306, endPoint x: 988, endPoint y: 396, distance: 92.6
click at [988, 396] on div "4 3 4 3 5 + − Leaflet | Map Courtesy of SnapSea © OpenStreetMap contributors" at bounding box center [672, 360] width 1340 height 645
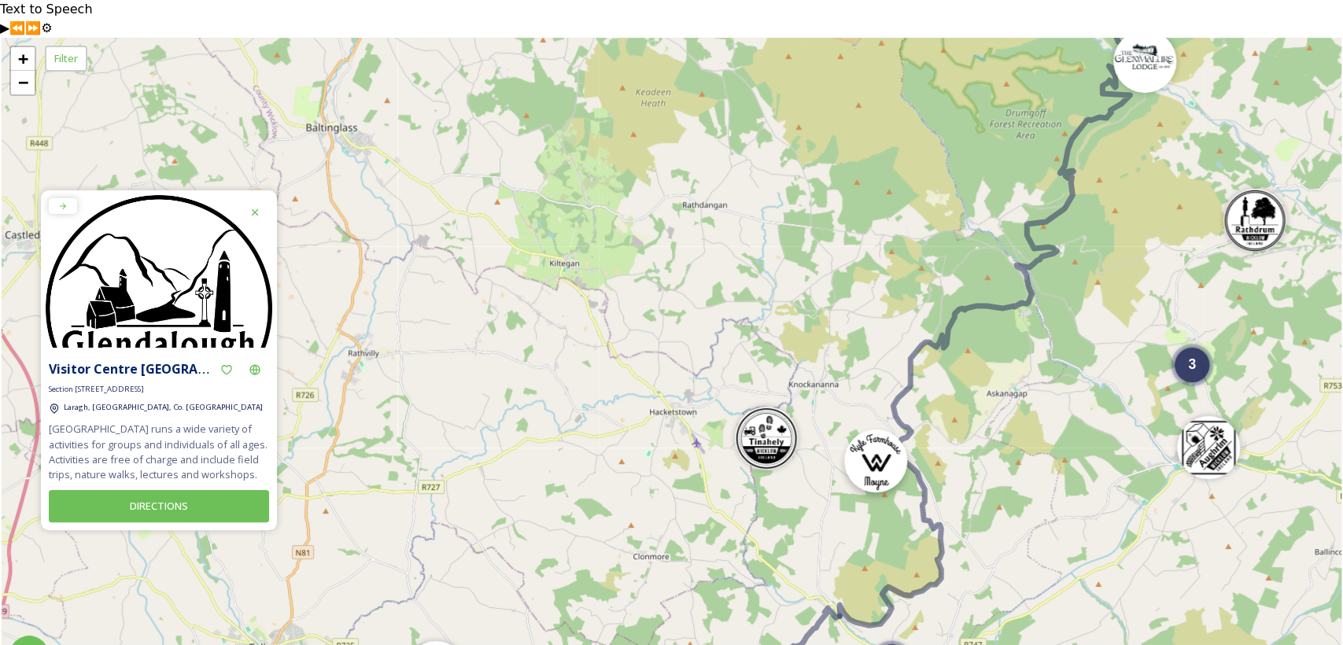
click at [869, 430] on img at bounding box center [875, 461] width 63 height 63
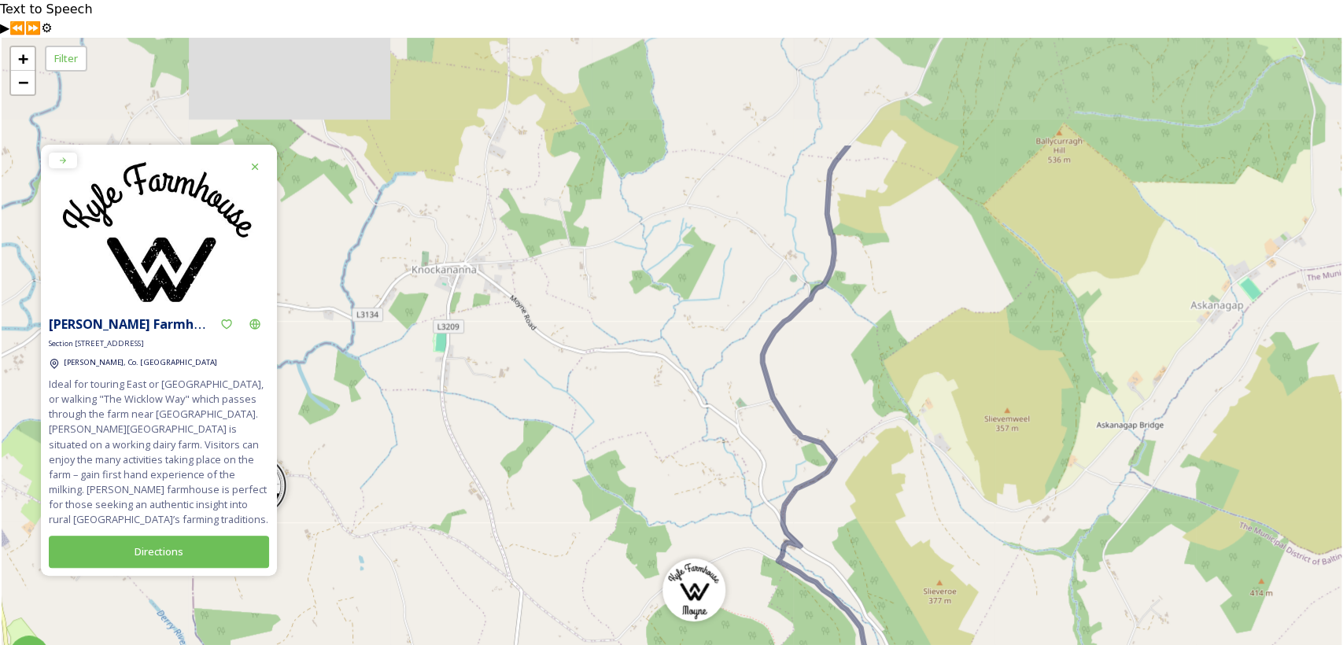
drag, startPoint x: 780, startPoint y: 263, endPoint x: 775, endPoint y: 437, distance: 174.0
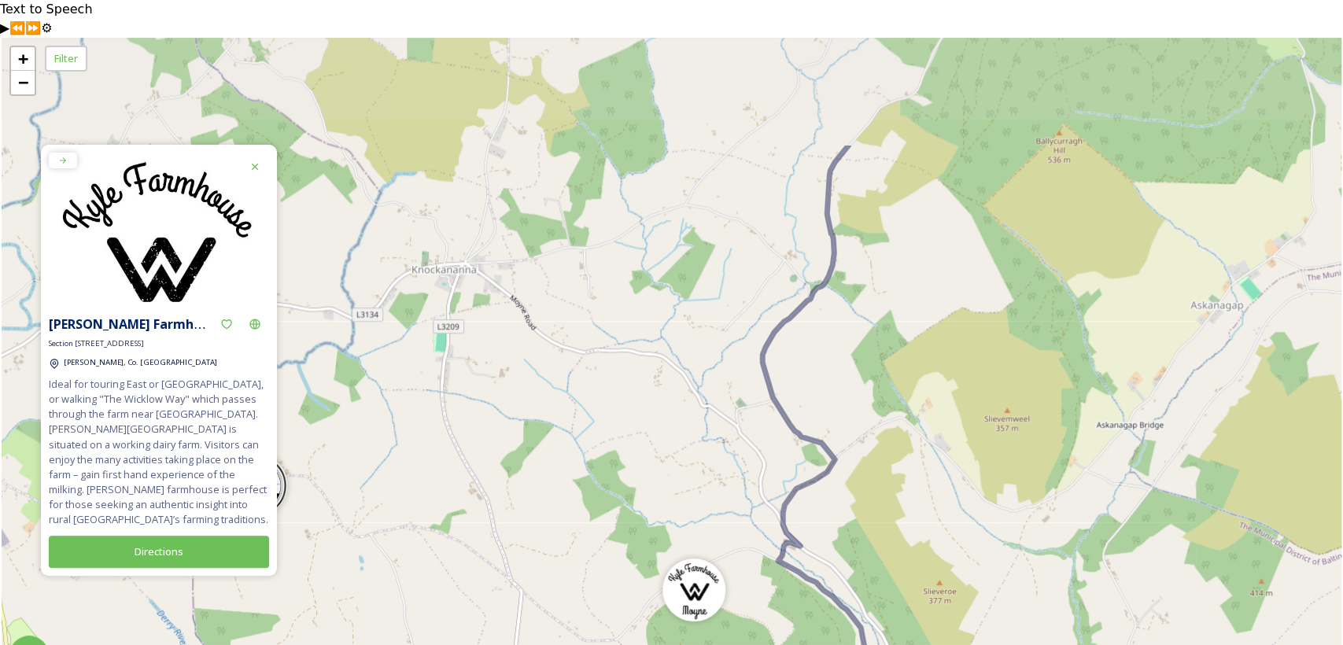
click at [775, 437] on div "3 + − Leaflet | Map Courtesy of SnapSea © OpenStreetMap contributors" at bounding box center [672, 360] width 1340 height 645
click at [834, 326] on div "+ − Leaflet | Map Courtesy of SnapSea © OpenStreetMap contributors" at bounding box center [672, 360] width 1340 height 645
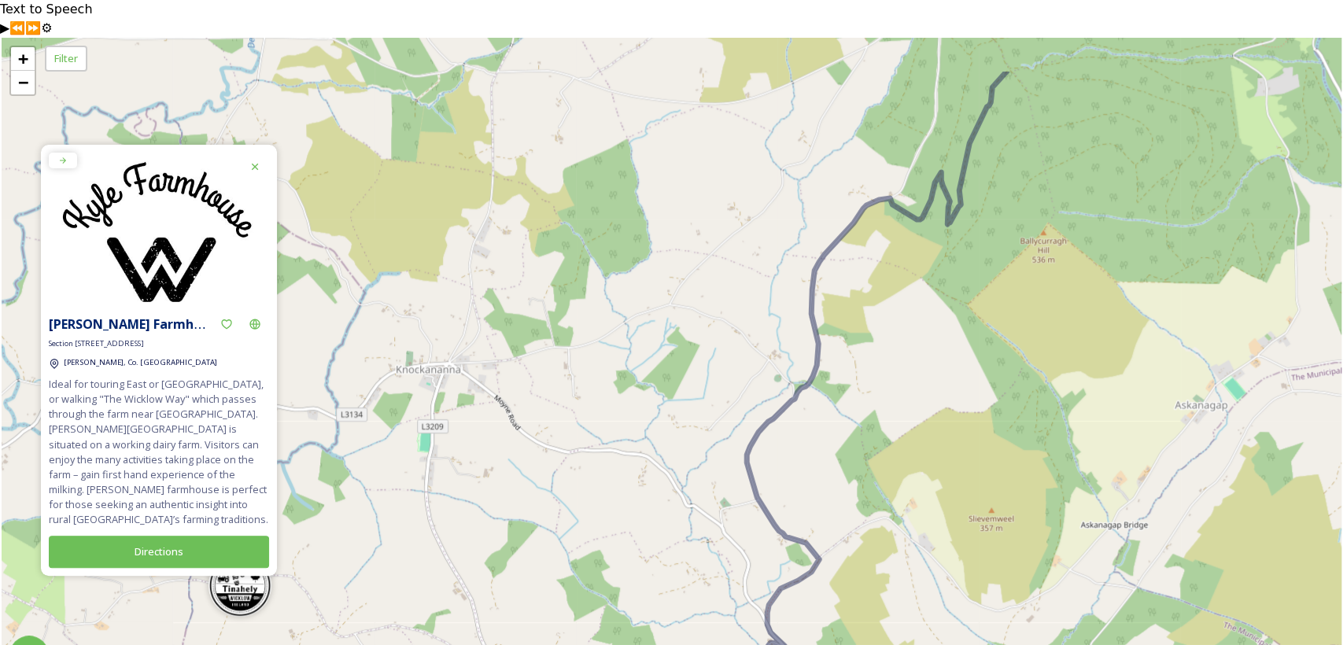
drag, startPoint x: 897, startPoint y: 237, endPoint x: 881, endPoint y: 335, distance: 99.6
click at [881, 335] on div "+ − Leaflet | Map Courtesy of SnapSea © OpenStreetMap contributors" at bounding box center [672, 360] width 1340 height 645
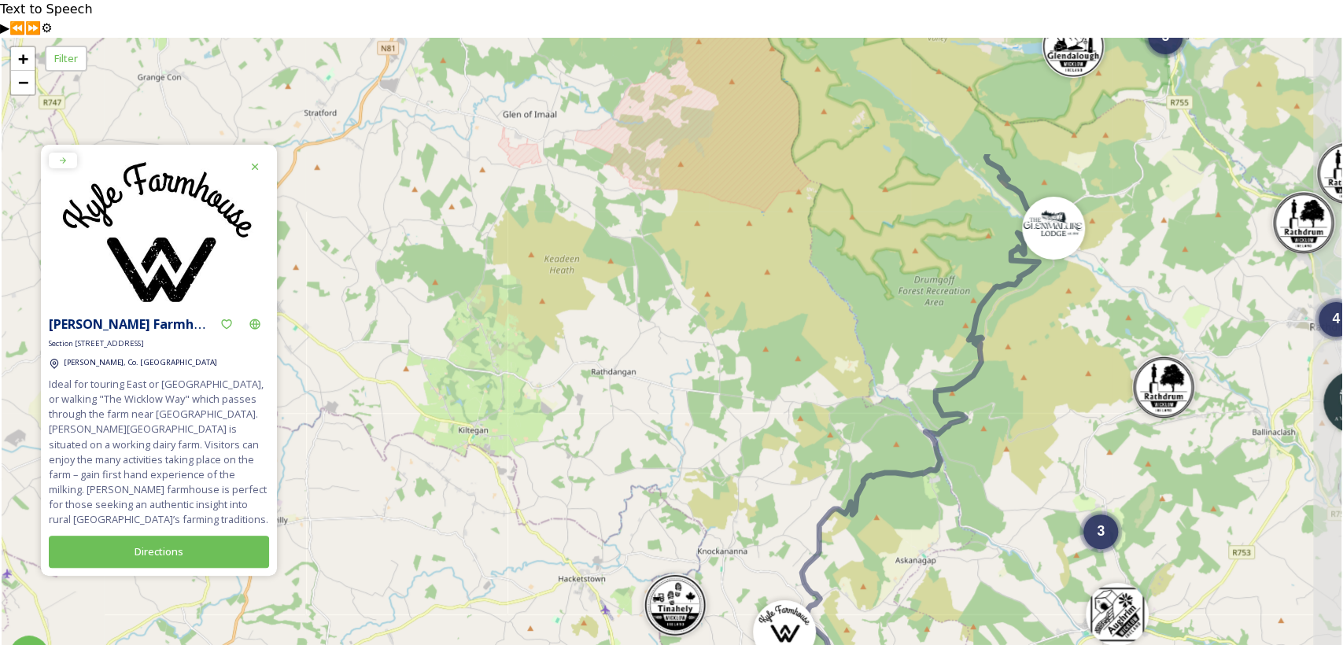
drag, startPoint x: 1017, startPoint y: 180, endPoint x: 969, endPoint y: 378, distance: 204.2
click at [969, 378] on div "4 5 3 4 3 + − Leaflet | Map Courtesy of SnapSea © OpenStreetMap contributors" at bounding box center [672, 360] width 1340 height 645
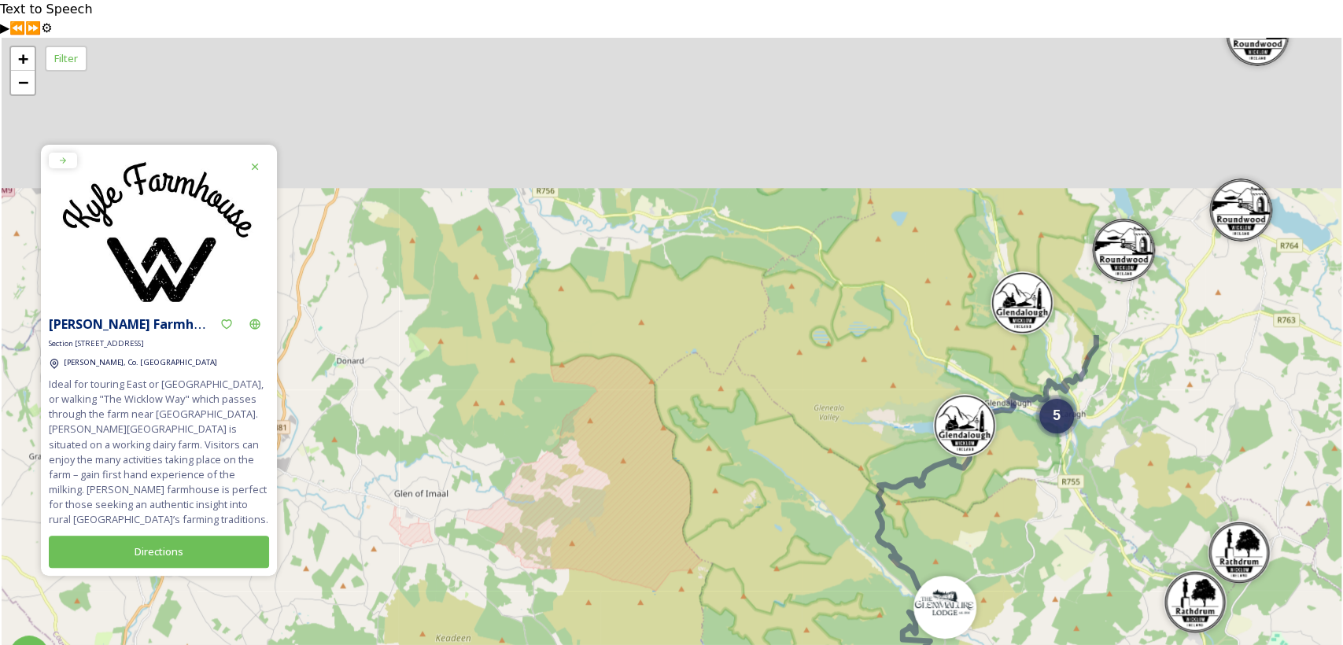
drag, startPoint x: 1042, startPoint y: 288, endPoint x: 962, endPoint y: 539, distance: 263.5
click at [943, 618] on div "4 5 3 4 3 + − Leaflet | Map Courtesy of SnapSea © OpenStreetMap contributors" at bounding box center [672, 360] width 1340 height 645
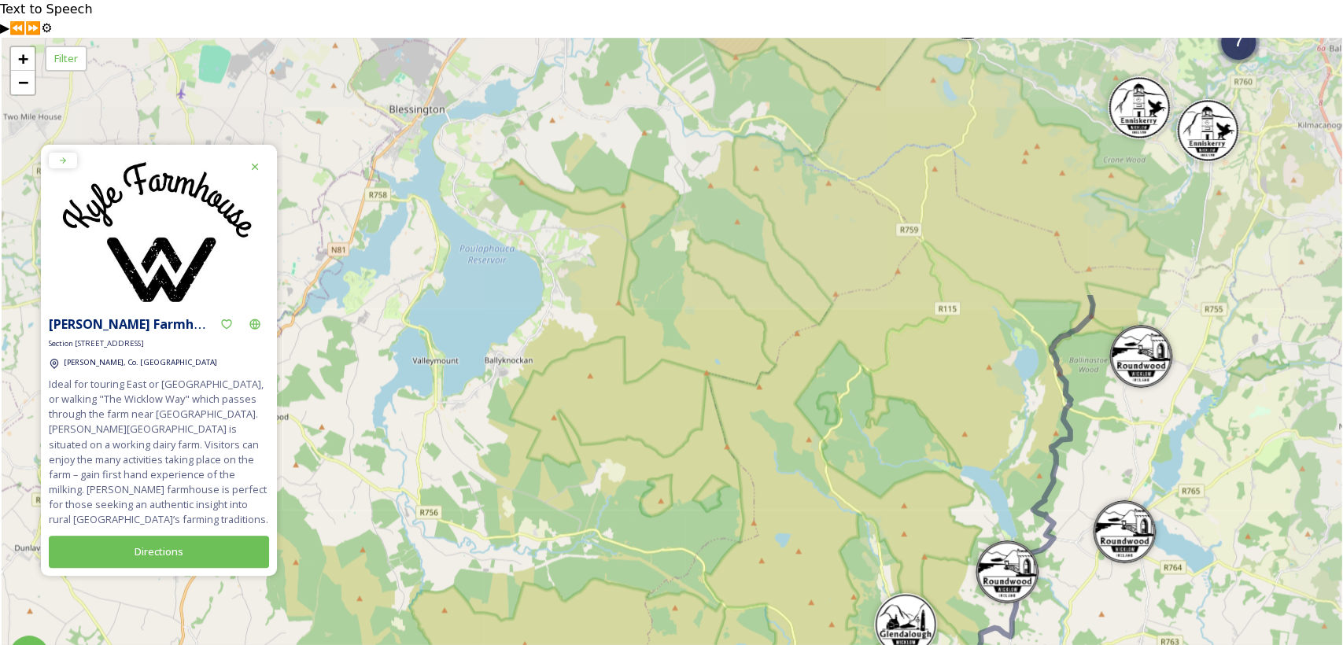
drag, startPoint x: 1140, startPoint y: 309, endPoint x: 1024, endPoint y: 630, distance: 341.2
click at [1024, 630] on div "4 5 3 3 7 + − Leaflet | Map Courtesy of SnapSea © OpenStreetMap contributors" at bounding box center [672, 360] width 1340 height 645
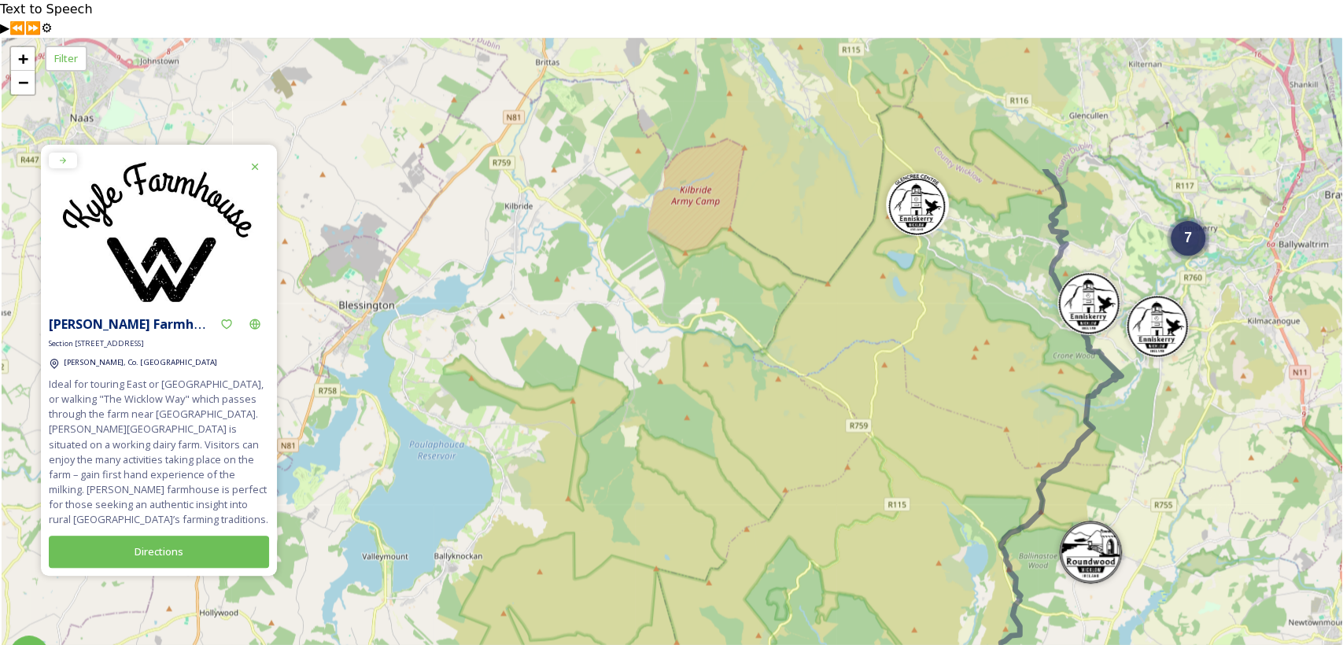
drag, startPoint x: 1076, startPoint y: 379, endPoint x: 1024, endPoint y: 575, distance: 202.9
click at [1026, 575] on div "4 5 3 7 + − Leaflet | Map Courtesy of SnapSea © OpenStreetMap contributors" at bounding box center [672, 360] width 1340 height 645
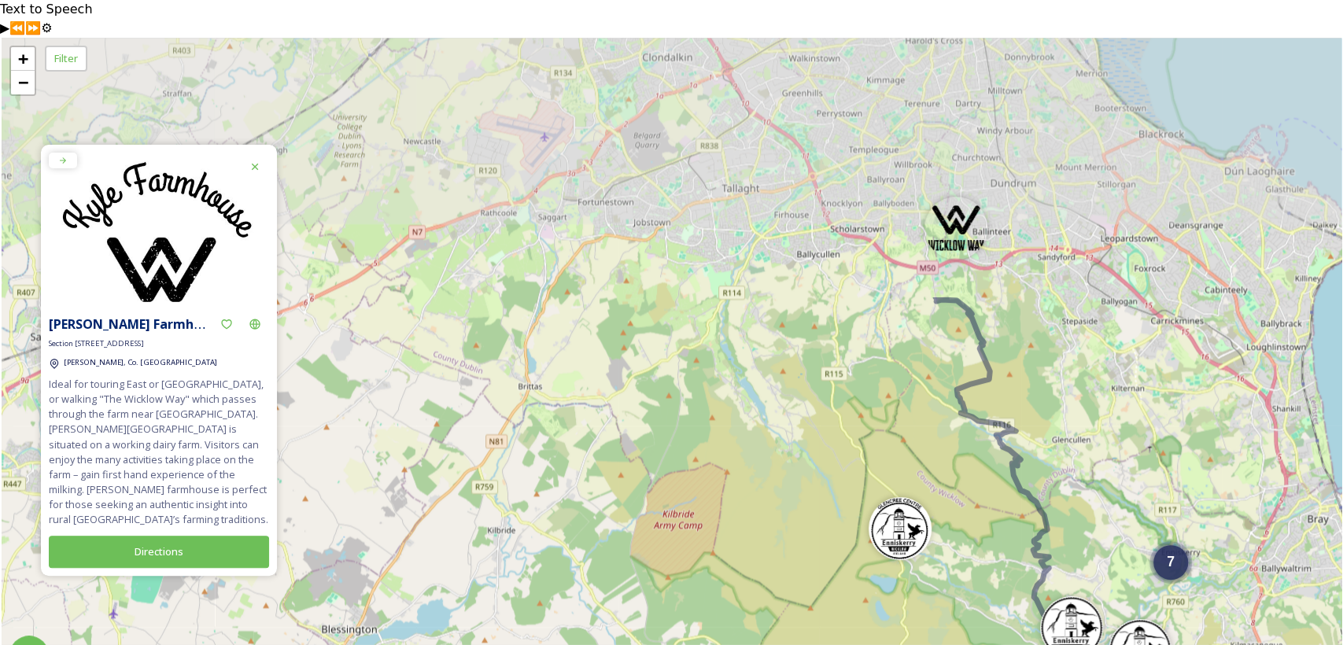
drag, startPoint x: 1033, startPoint y: 327, endPoint x: 1016, endPoint y: 650, distance: 323.8
click at [1016, 644] on html "Text to Speech ▶ ⏪ ⏩ ⚙ Voice options Rate: 1 Pitch: 1 Voice: 🇬🇧 Microsoft [PERS…" at bounding box center [671, 341] width 1343 height 683
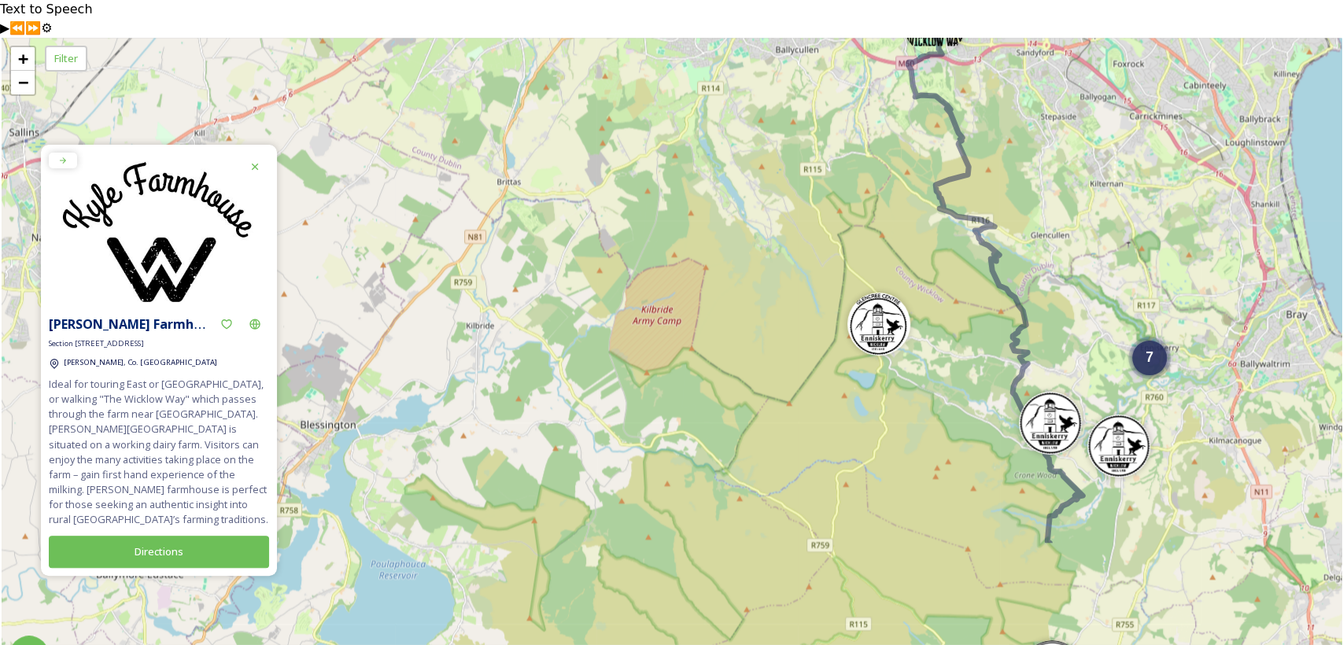
drag, startPoint x: 1007, startPoint y: 639, endPoint x: 985, endPoint y: 429, distance: 211.2
click at [985, 429] on div "5 7 + − Leaflet | Map Courtesy of SnapSea © OpenStreetMap contributors" at bounding box center [672, 360] width 1340 height 645
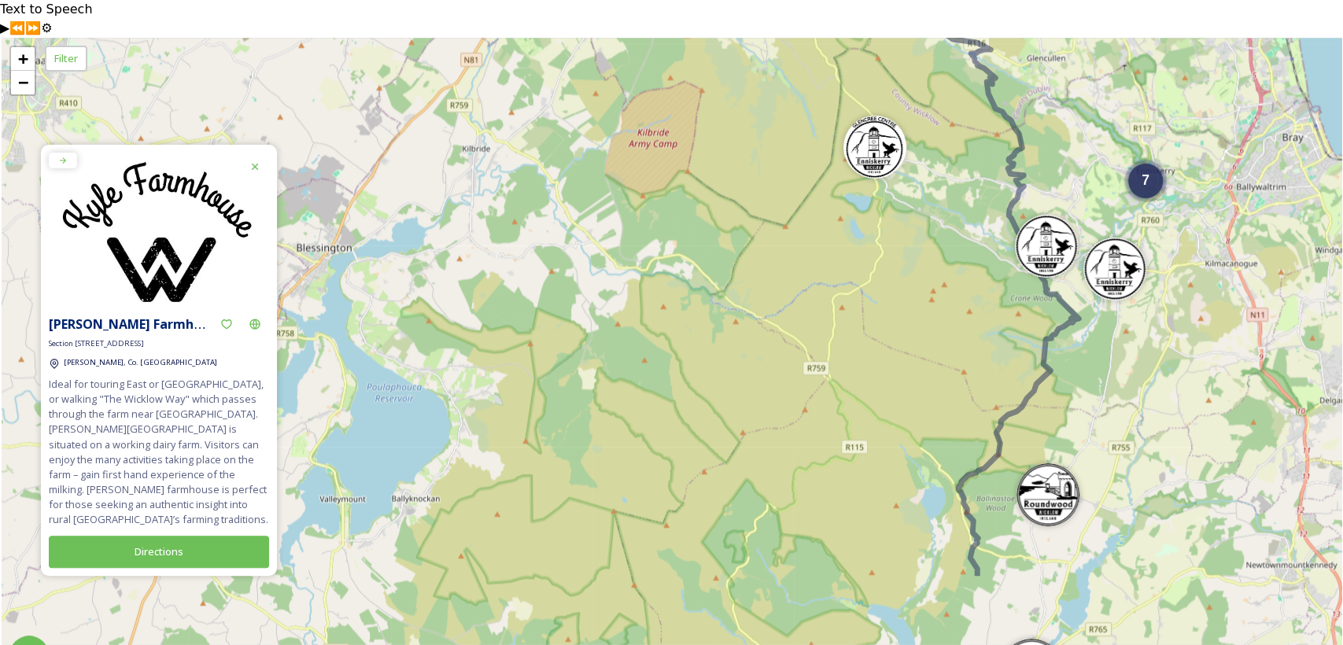
drag, startPoint x: 992, startPoint y: 428, endPoint x: 985, endPoint y: 323, distance: 105.7
click at [985, 327] on div "5 7 4 + − Leaflet | Map Courtesy of SnapSea © OpenStreetMap contributors" at bounding box center [672, 360] width 1340 height 645
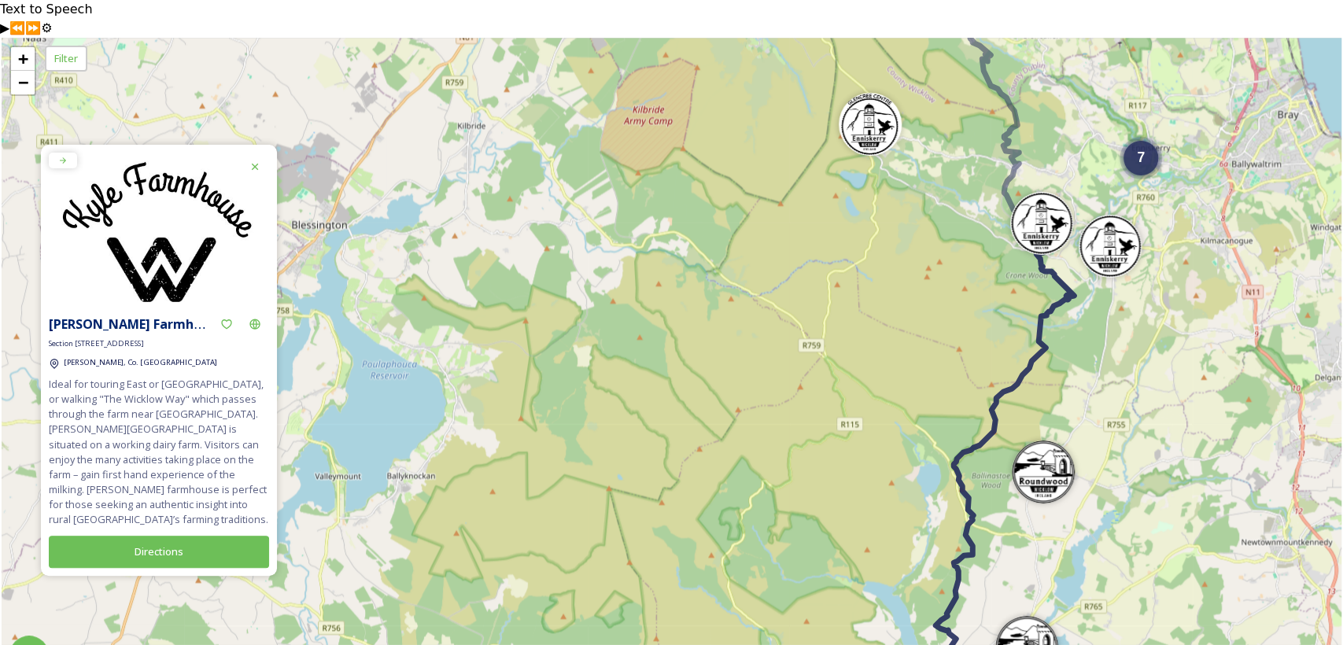
drag, startPoint x: 966, startPoint y: 460, endPoint x: 983, endPoint y: 278, distance: 183.4
click at [983, 284] on icon at bounding box center [994, 451] width 159 height 454
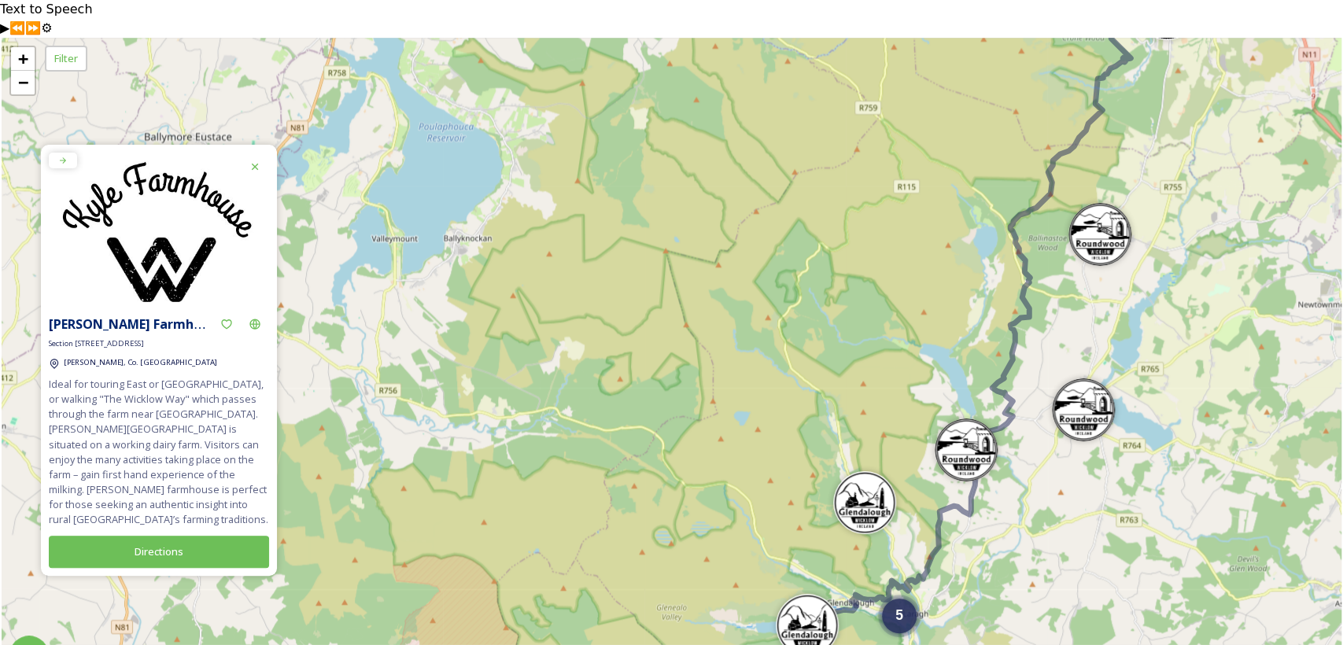
drag, startPoint x: 942, startPoint y: 563, endPoint x: 1042, endPoint y: 318, distance: 265.3
click at [1042, 318] on div "5 7 4 3 + − Leaflet | Map Courtesy of SnapSea © OpenStreetMap contributors" at bounding box center [672, 360] width 1340 height 645
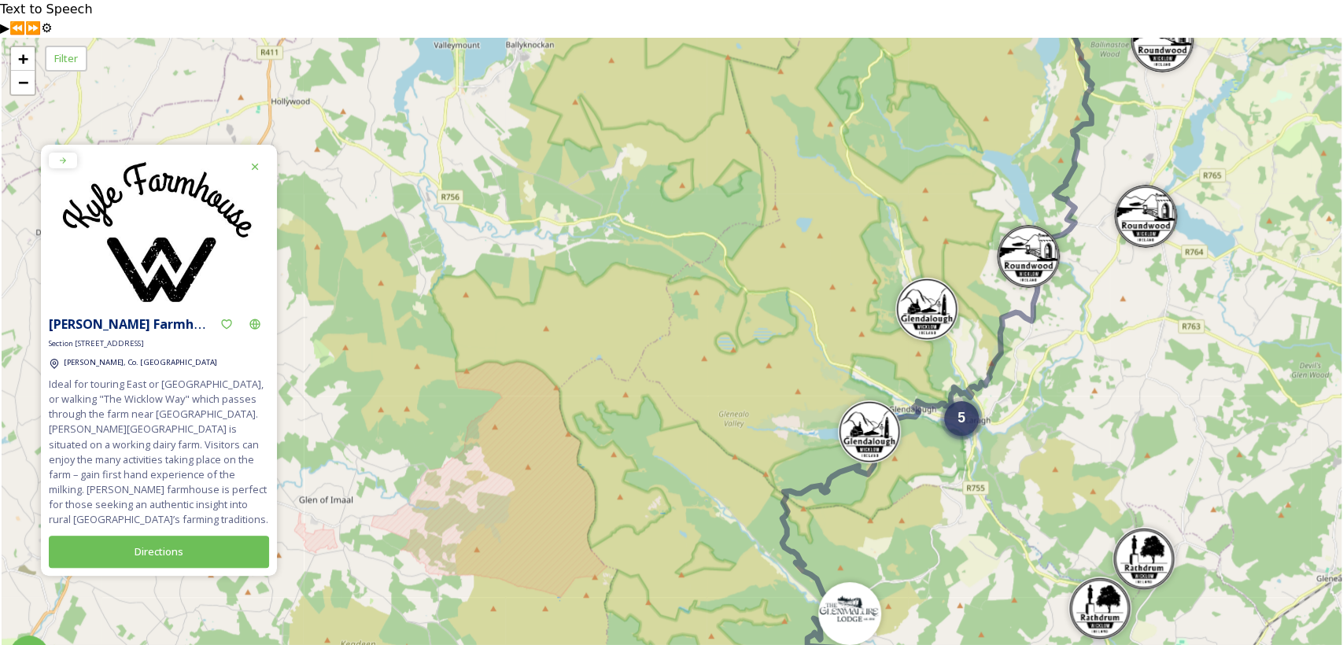
click at [968, 401] on div "5" at bounding box center [961, 418] width 35 height 35
